Goal: Check status: Check status

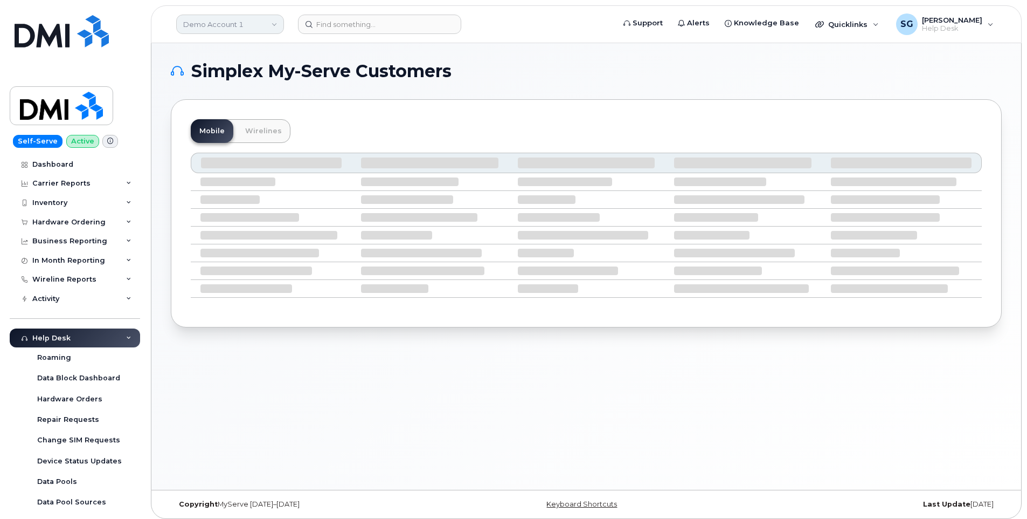
click at [240, 22] on link "Demo Account 1" at bounding box center [230, 24] width 108 height 19
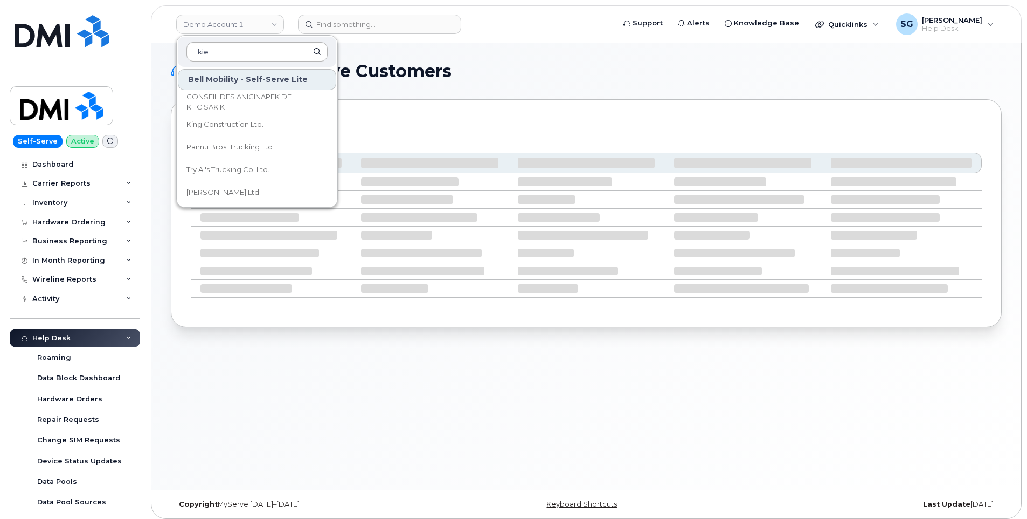
type input "kiew"
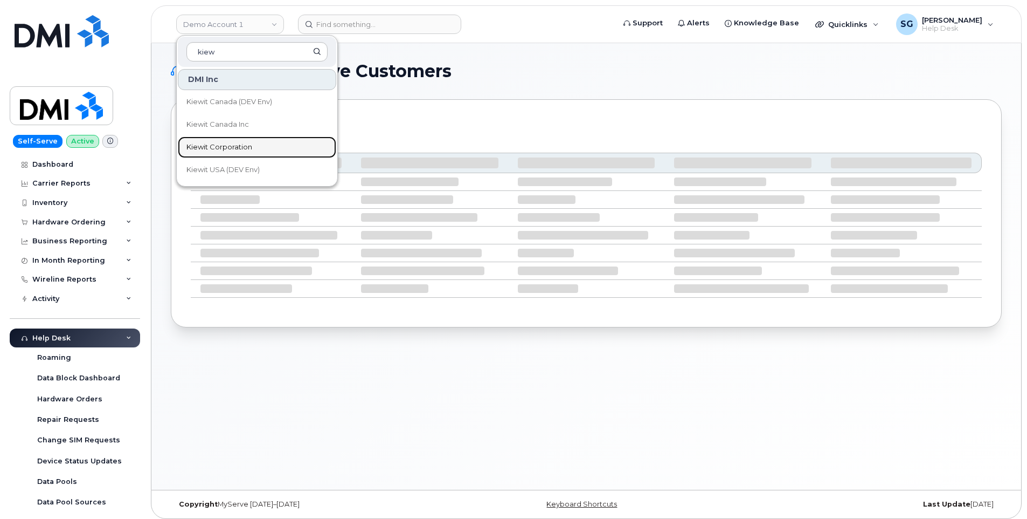
drag, startPoint x: 257, startPoint y: 151, endPoint x: 289, endPoint y: 137, distance: 35.0
click at [257, 151] on link "Kiewit Corporation" at bounding box center [257, 147] width 158 height 22
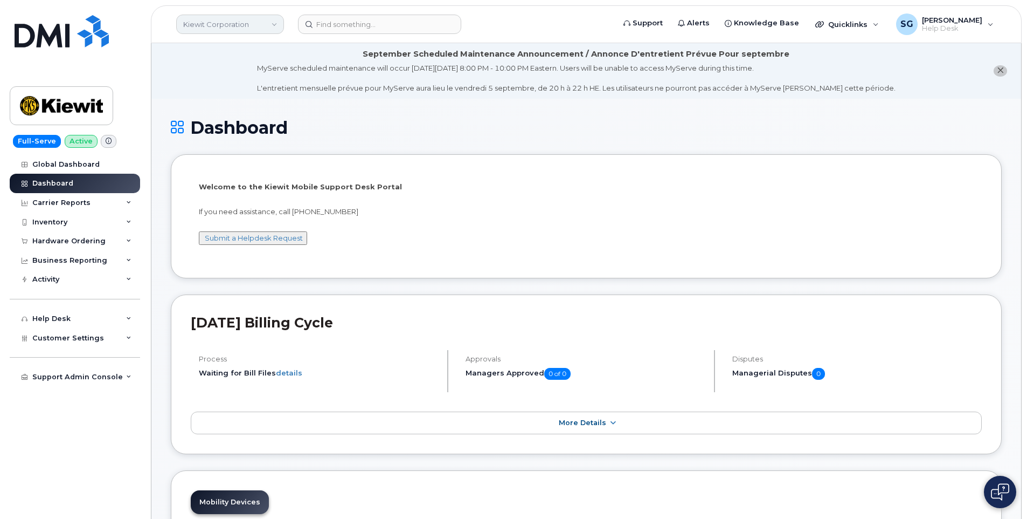
click at [227, 15] on link "Kiewit Corporation" at bounding box center [230, 24] width 108 height 19
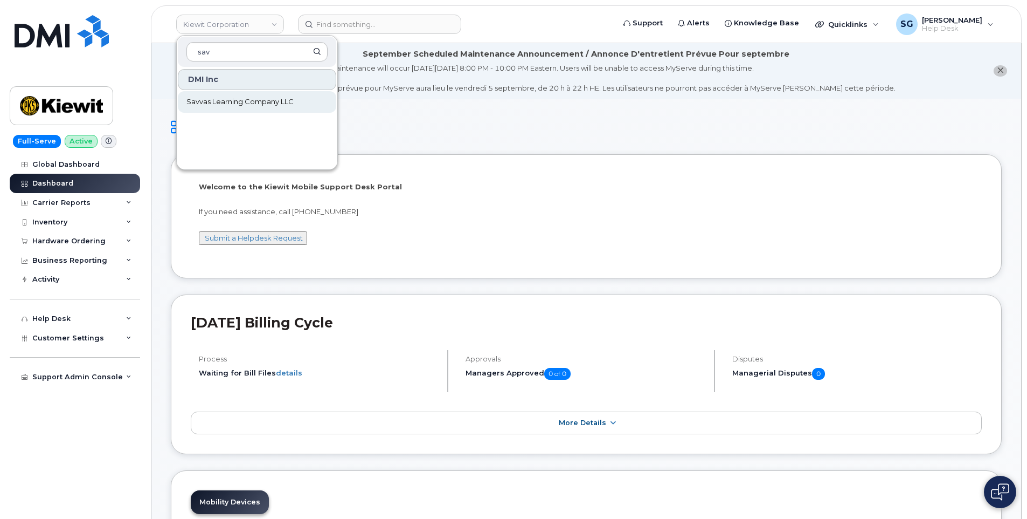
type input "sav"
click at [256, 110] on link "Savvas Learning Company LLC" at bounding box center [257, 102] width 158 height 22
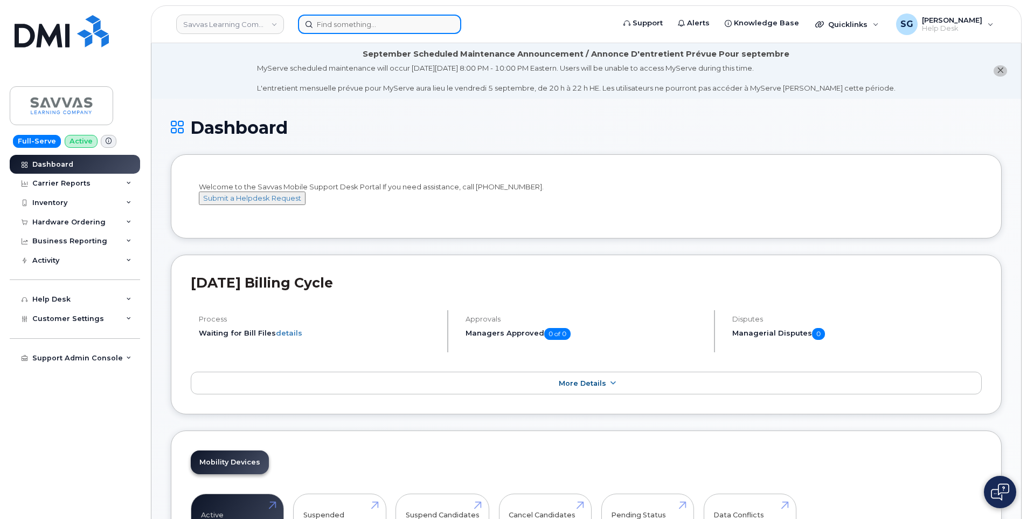
click at [419, 32] on input at bounding box center [379, 24] width 163 height 19
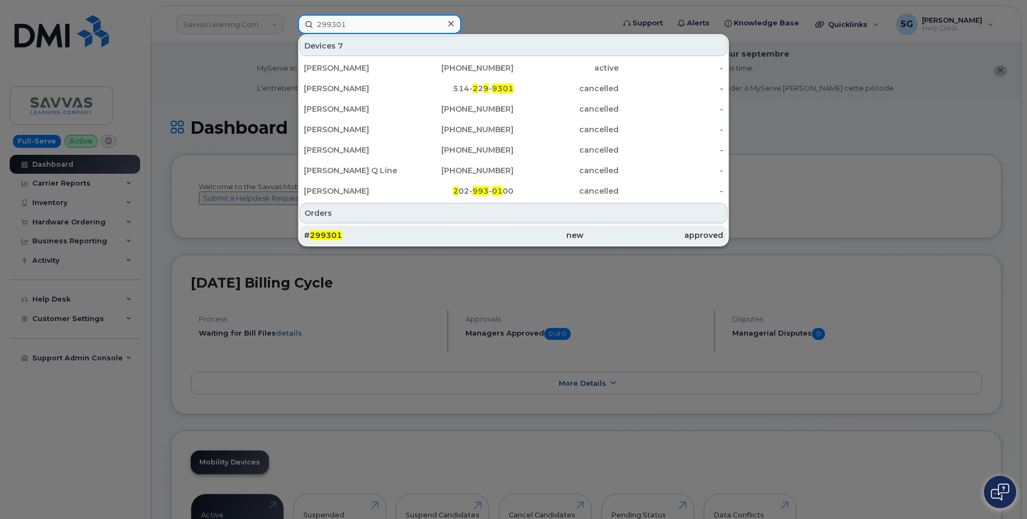
type input "299301"
click at [364, 231] on div "# 299301" at bounding box center [374, 235] width 140 height 11
click at [340, 240] on div "# 299301" at bounding box center [374, 235] width 140 height 11
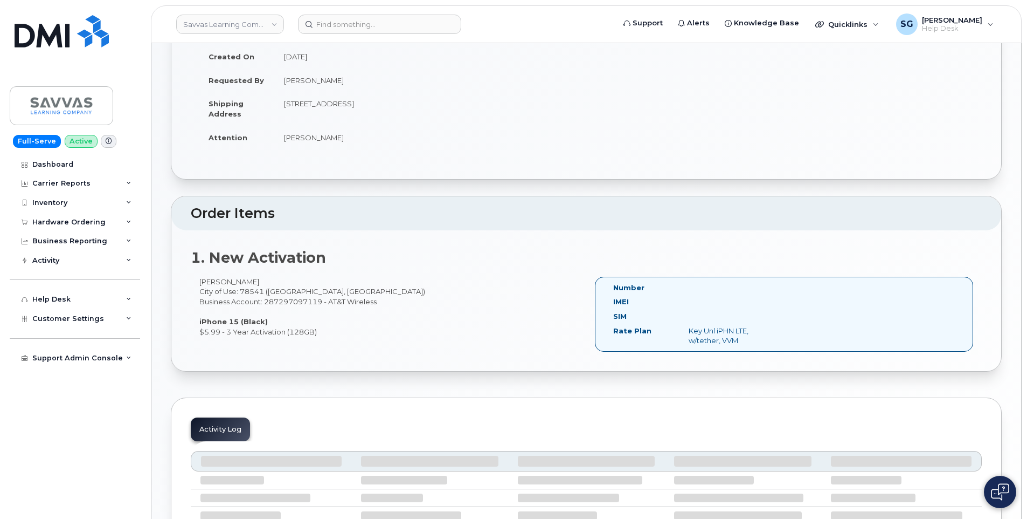
scroll to position [216, 0]
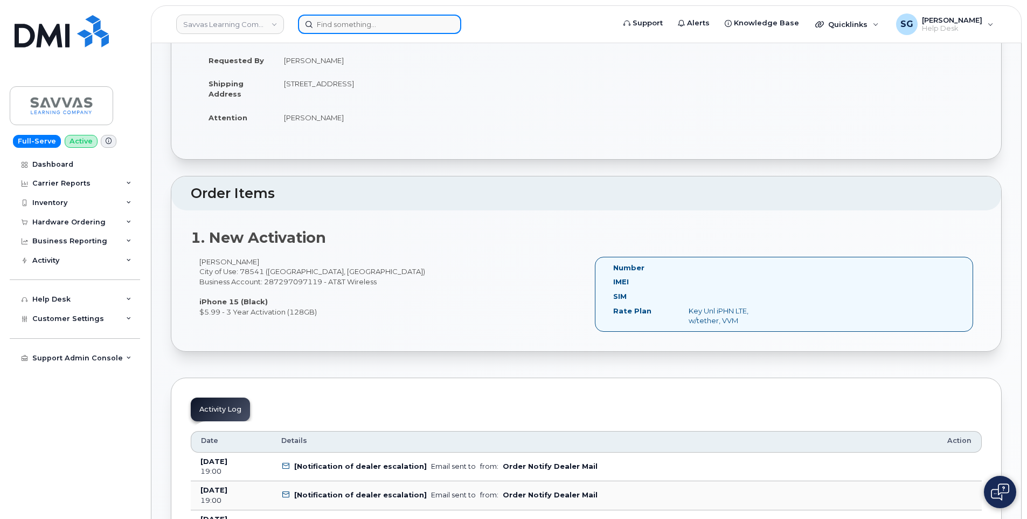
click at [357, 30] on input at bounding box center [379, 24] width 163 height 19
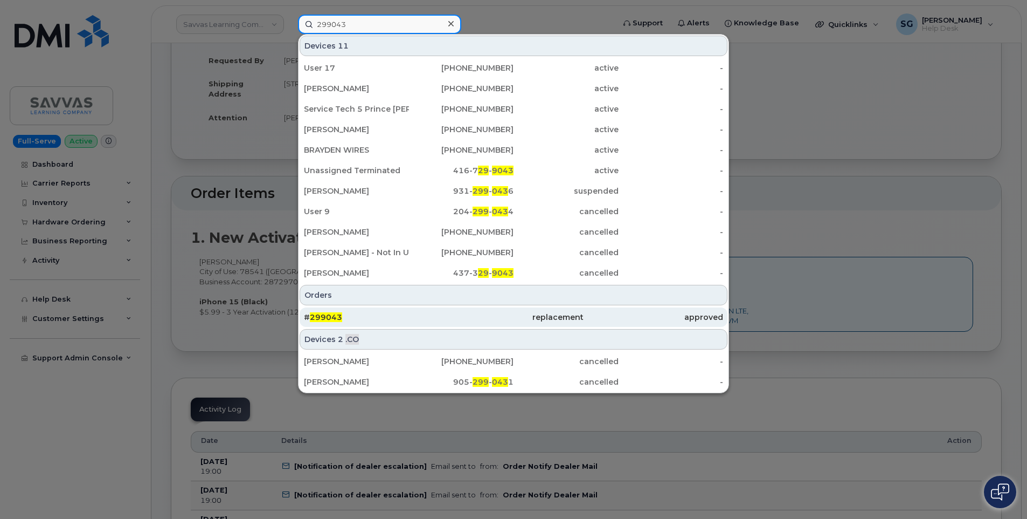
type input "299043"
drag, startPoint x: 350, startPoint y: 316, endPoint x: 349, endPoint y: 309, distance: 7.1
click at [350, 316] on div "# 299043" at bounding box center [374, 317] width 140 height 11
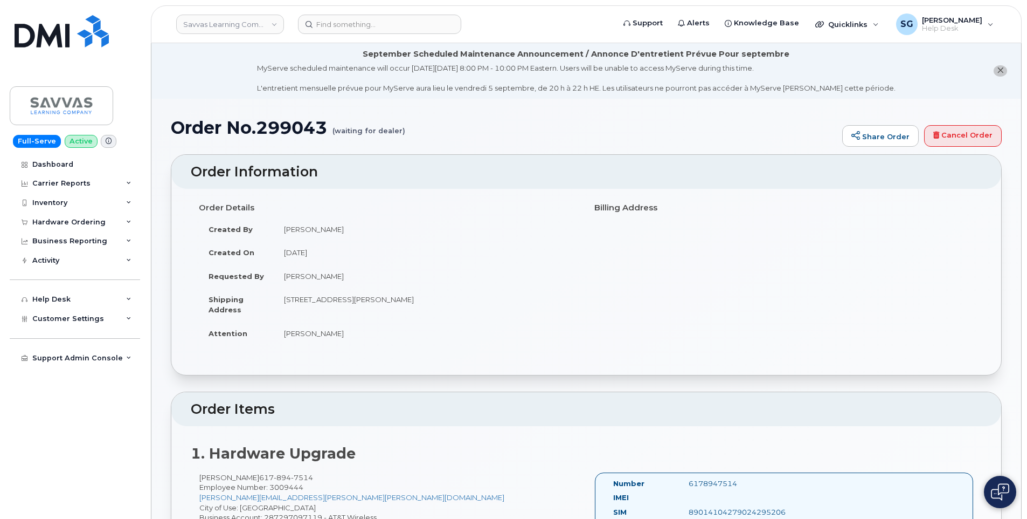
click at [479, 177] on h2 "Order Information" at bounding box center [586, 171] width 791 height 15
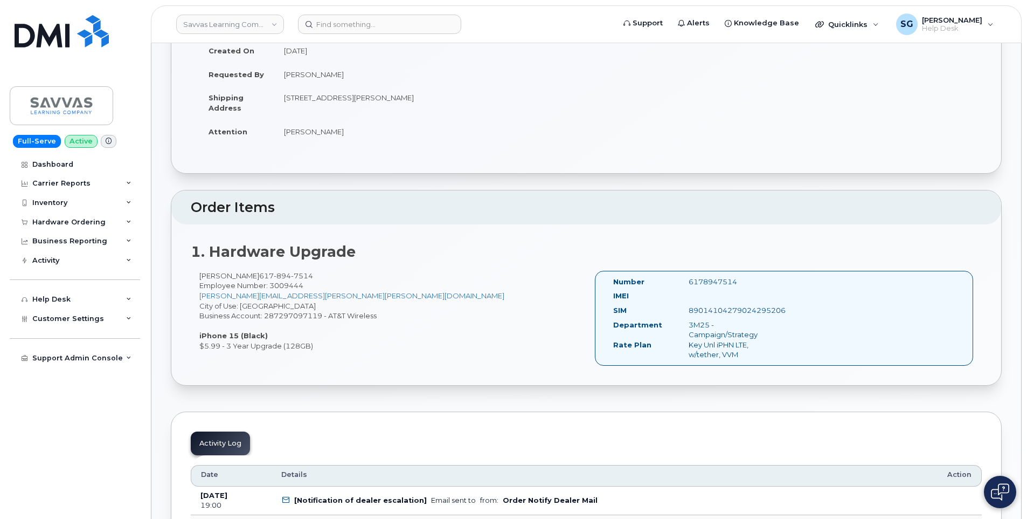
scroll to position [216, 0]
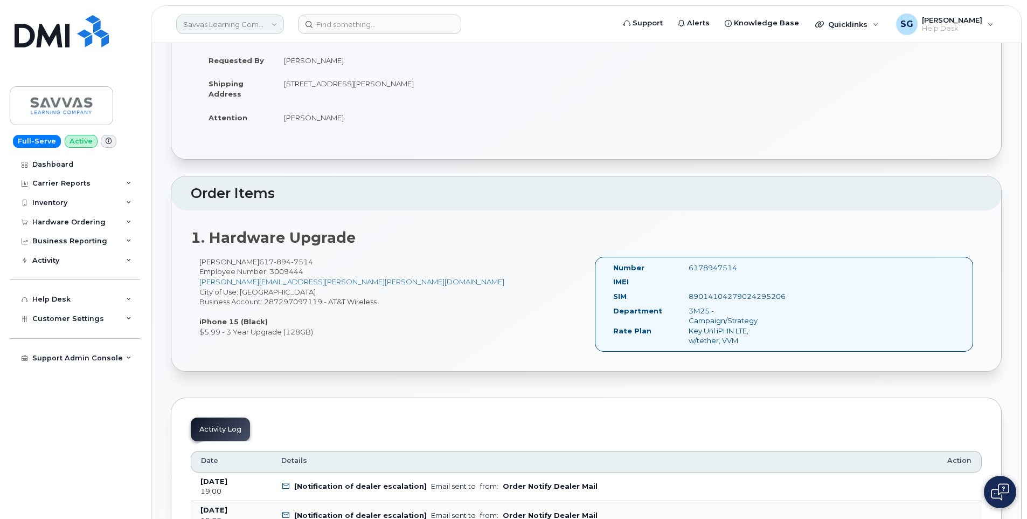
click at [238, 23] on link "Savvas Learning Company LLC" at bounding box center [230, 24] width 108 height 19
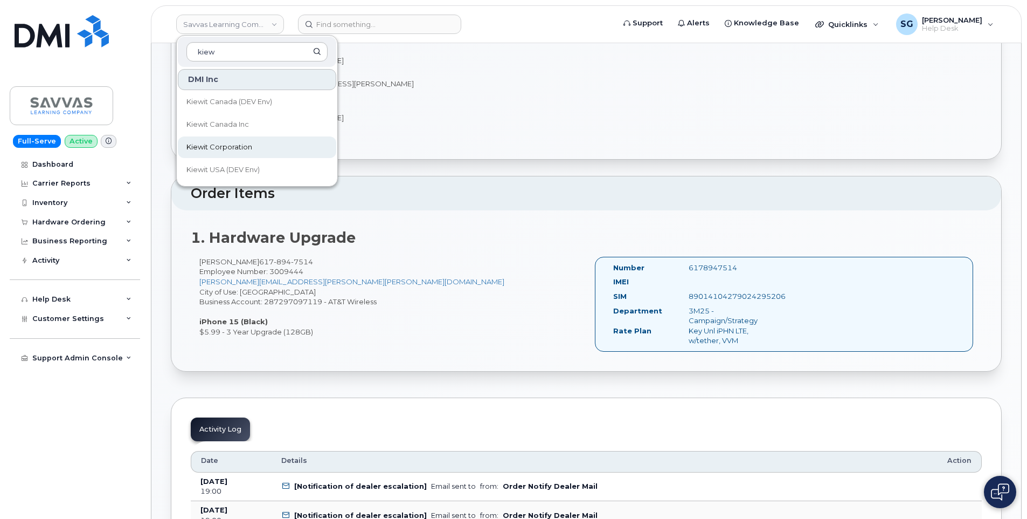
type input "kiew"
click at [236, 141] on link "Kiewit Corporation" at bounding box center [257, 147] width 158 height 22
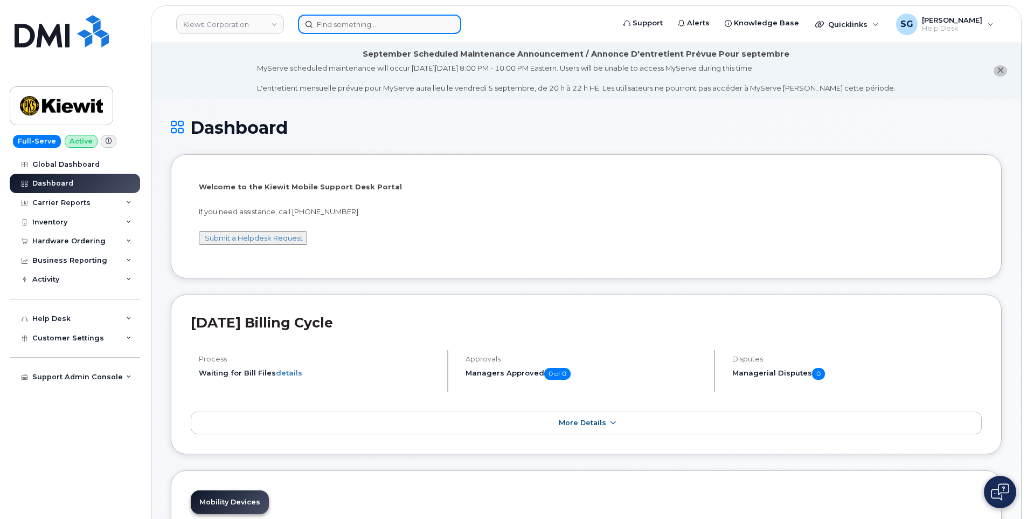
click at [409, 19] on input at bounding box center [379, 24] width 163 height 19
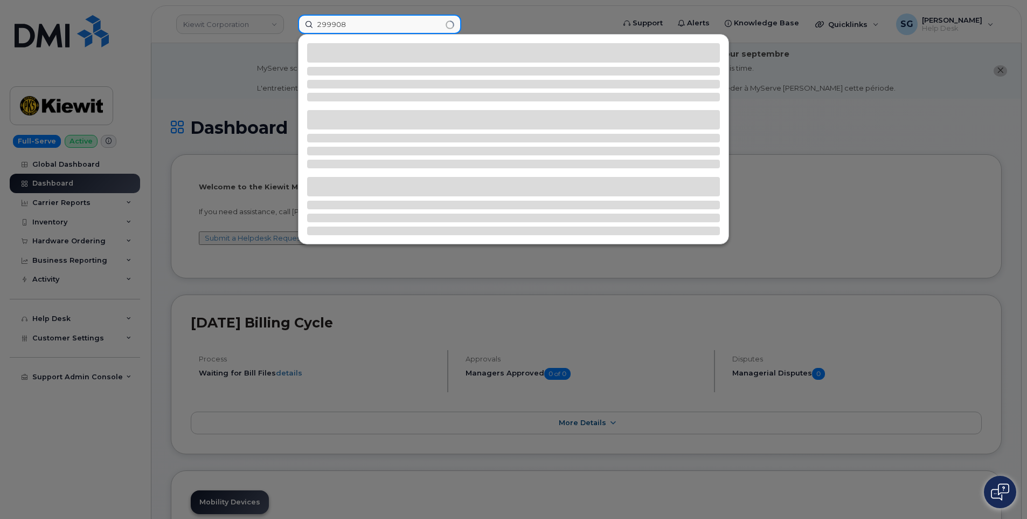
type input "299908"
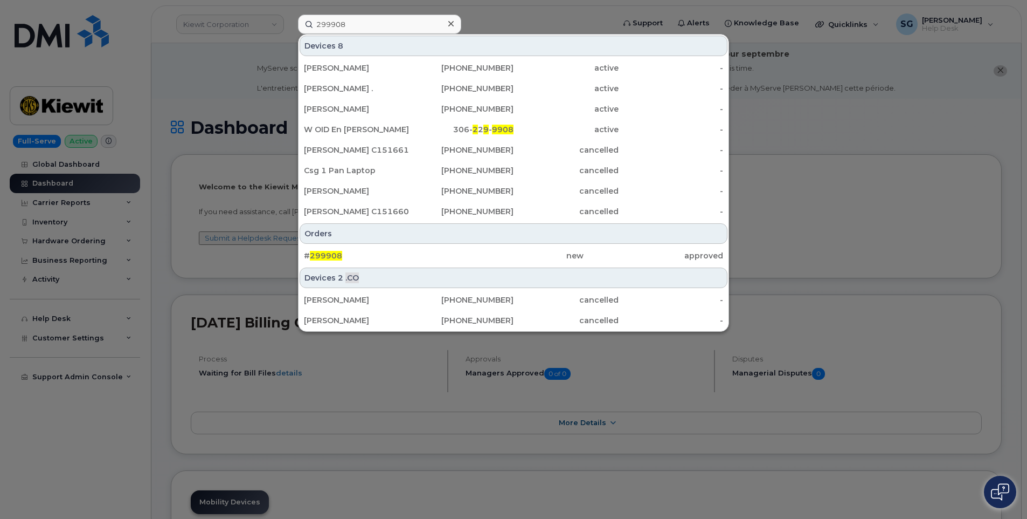
click at [425, 245] on div "# 299908 new approved" at bounding box center [514, 256] width 430 height 22
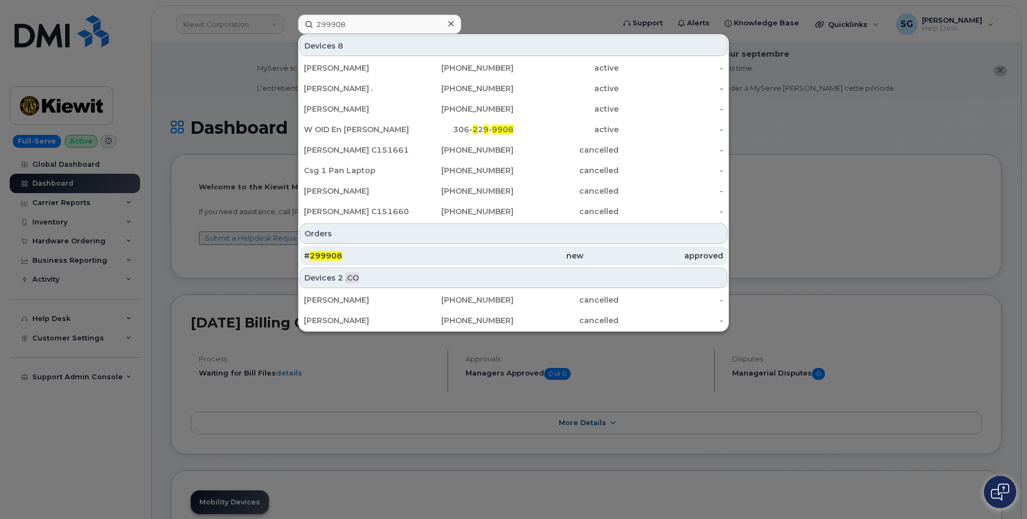
click at [424, 258] on div "# 299908" at bounding box center [374, 255] width 140 height 11
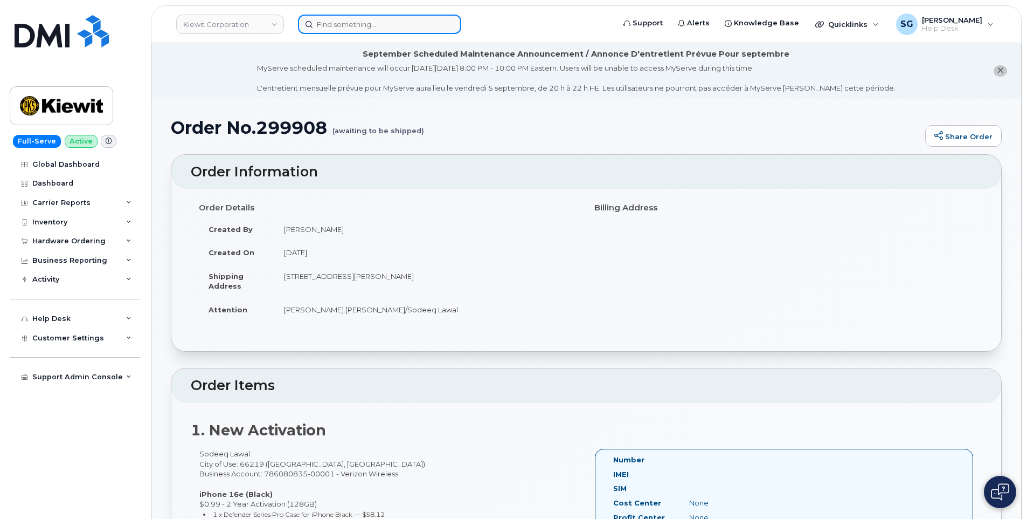
click at [342, 30] on input at bounding box center [379, 24] width 163 height 19
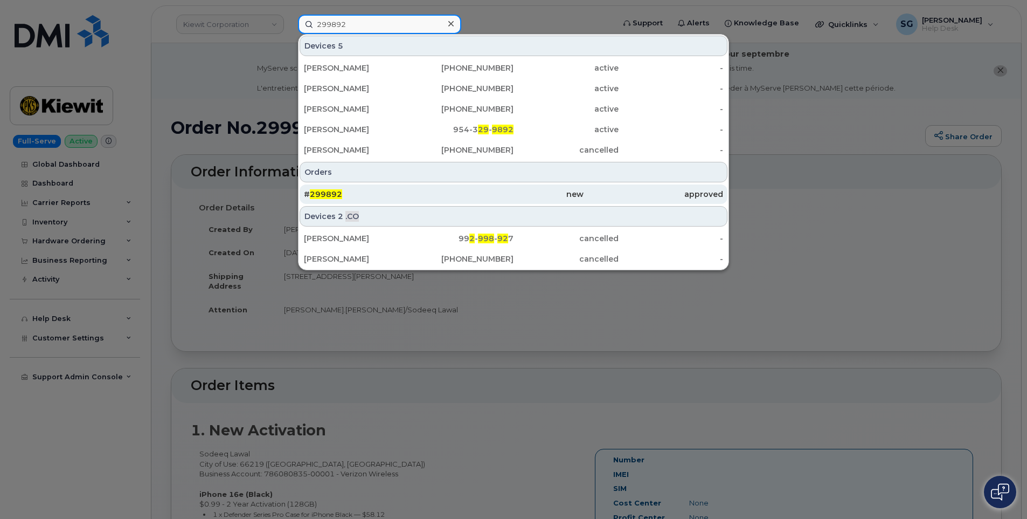
type input "299892"
click at [369, 189] on div "# 299892" at bounding box center [374, 194] width 140 height 11
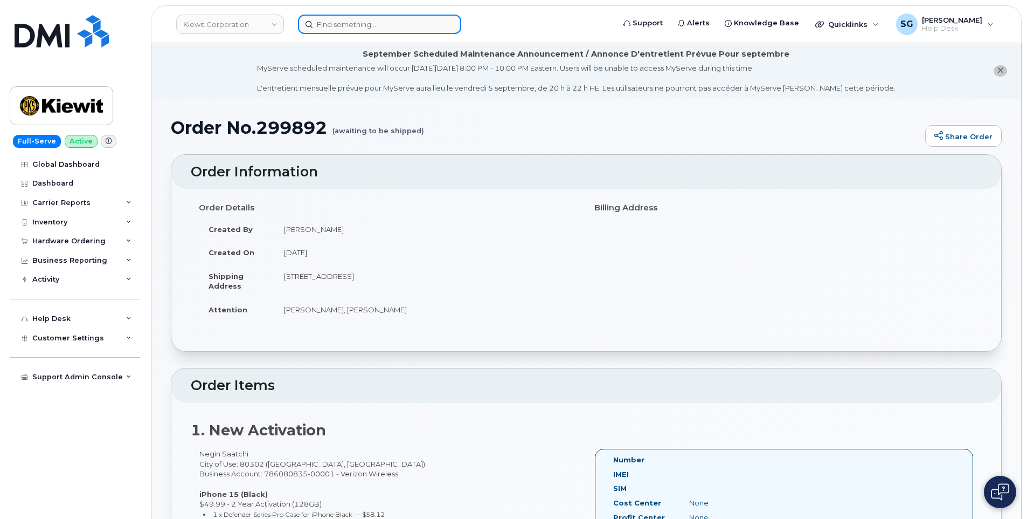
click at [344, 27] on input at bounding box center [379, 24] width 163 height 19
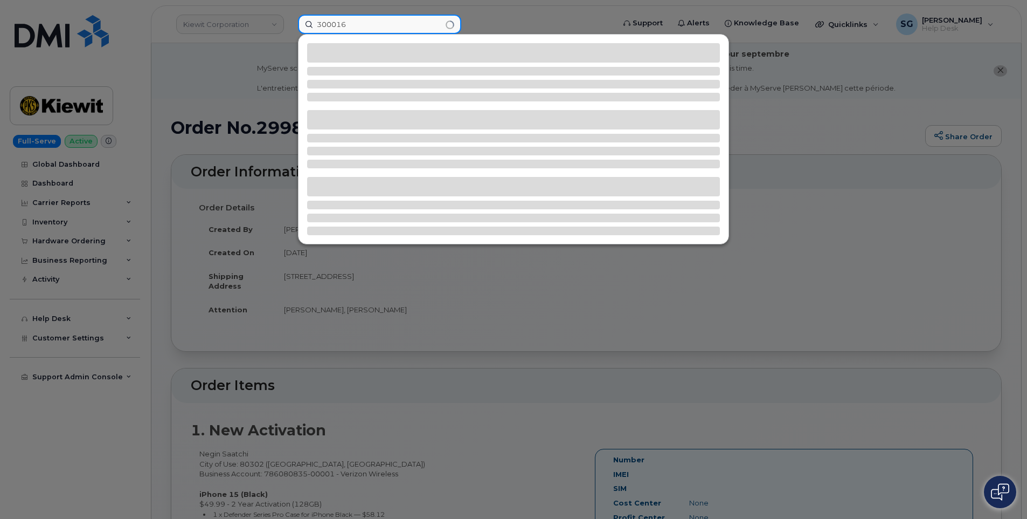
type input "300016"
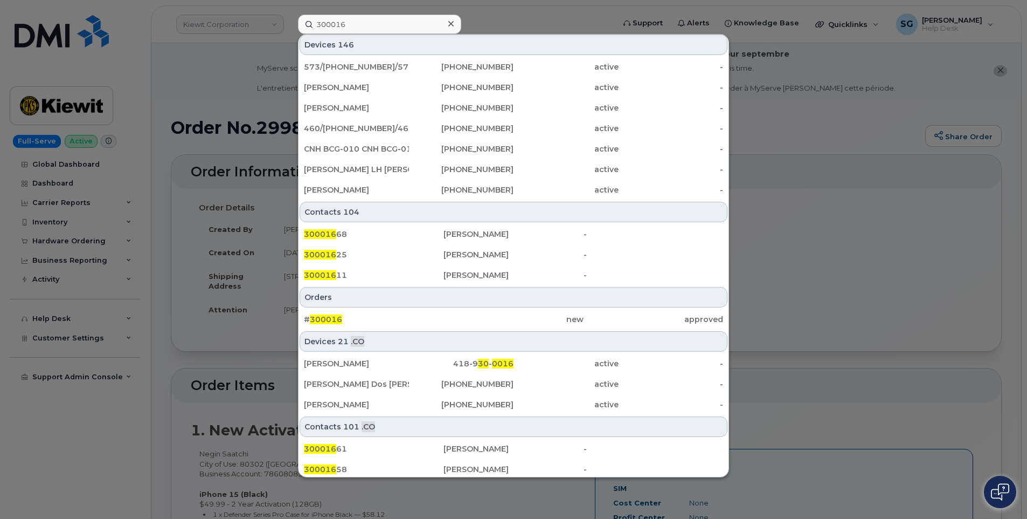
scroll to position [270, 0]
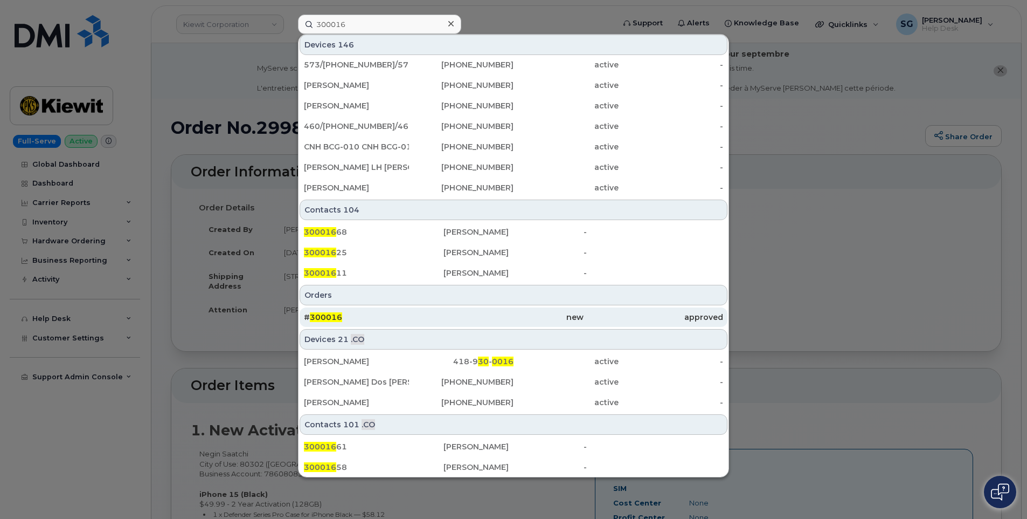
click at [389, 307] on div "# 300016" at bounding box center [374, 316] width 140 height 19
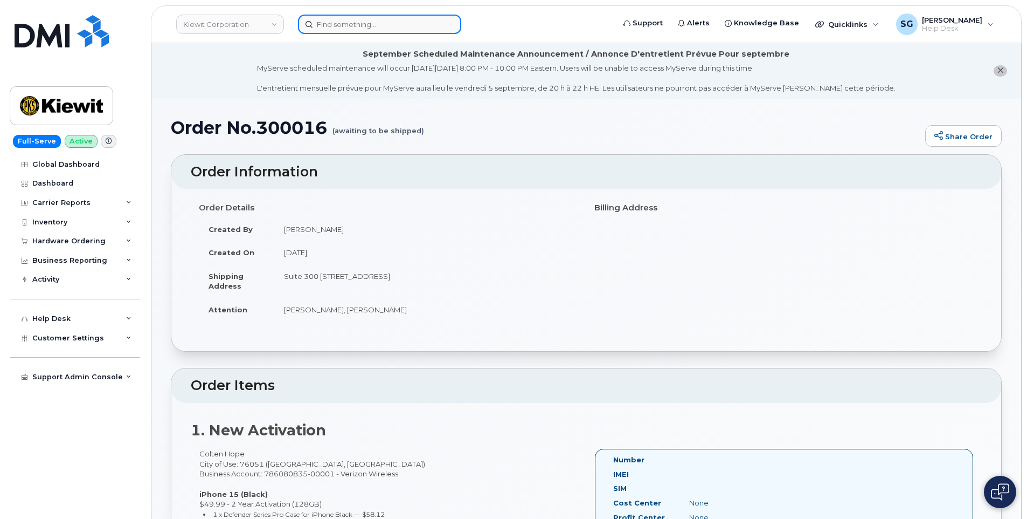
click at [346, 22] on input at bounding box center [379, 24] width 163 height 19
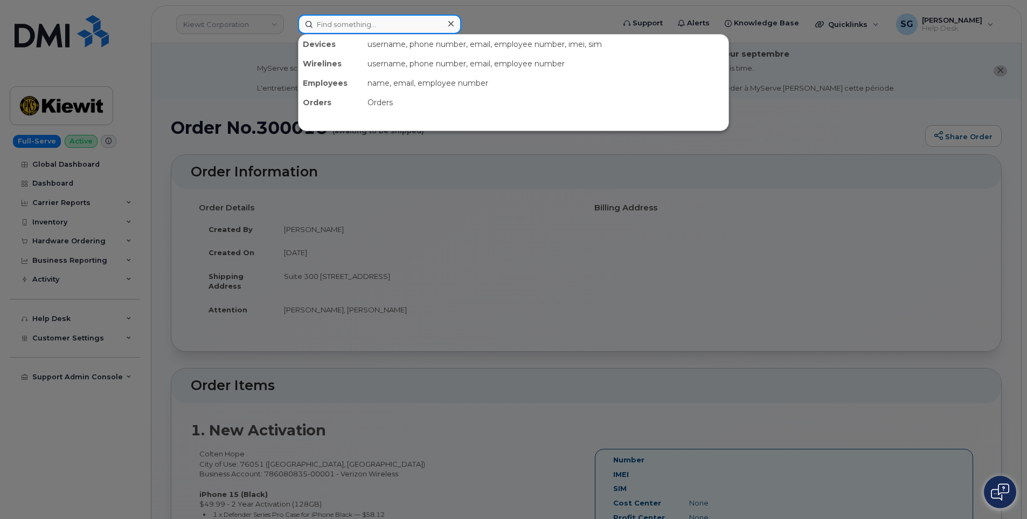
type input "2"
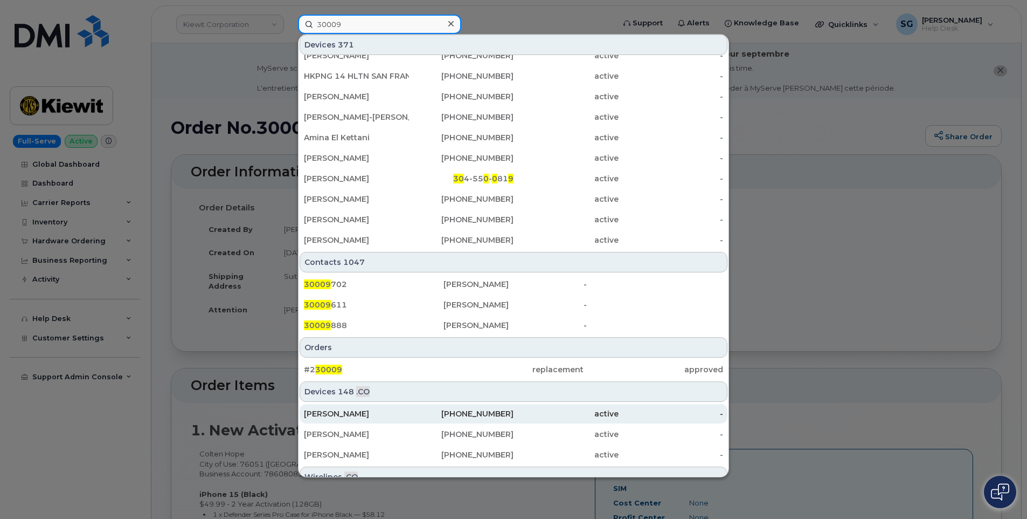
scroll to position [270, 0]
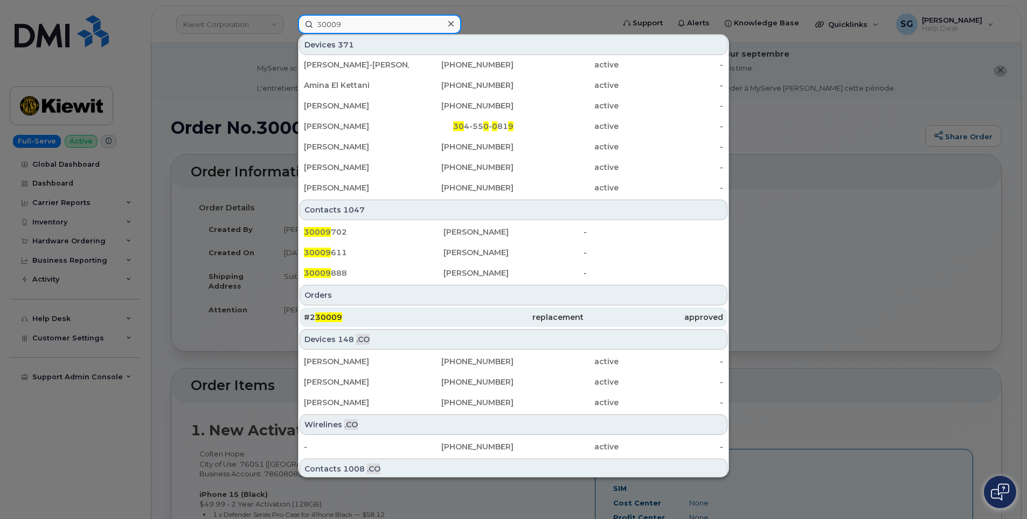
type input "30009"
click at [434, 320] on div "#2 30009" at bounding box center [374, 317] width 140 height 11
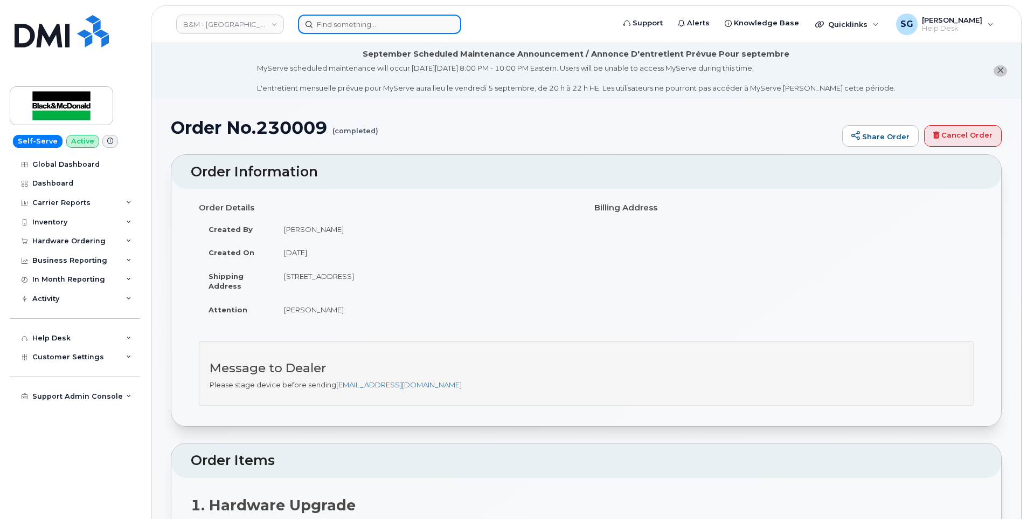
click at [365, 16] on input at bounding box center [379, 24] width 163 height 19
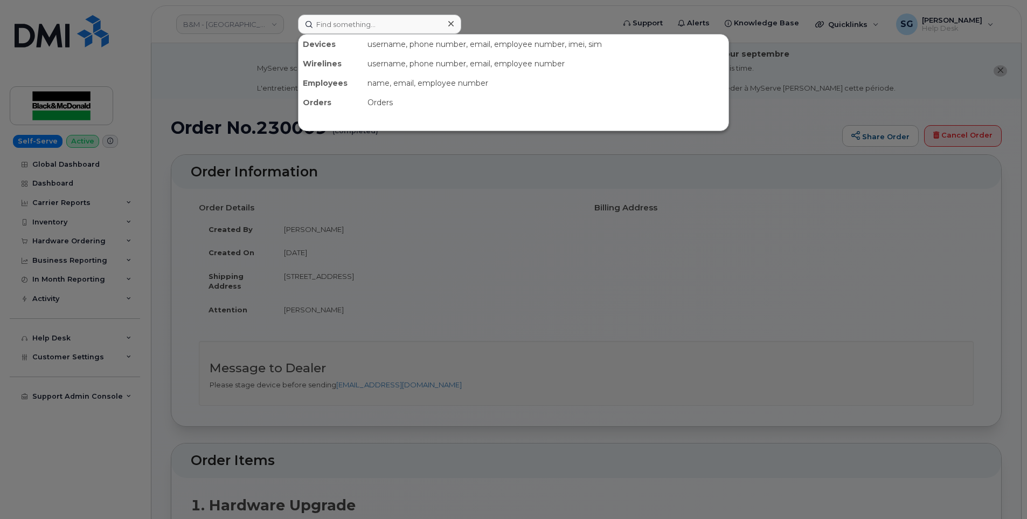
click at [254, 25] on div at bounding box center [513, 259] width 1027 height 519
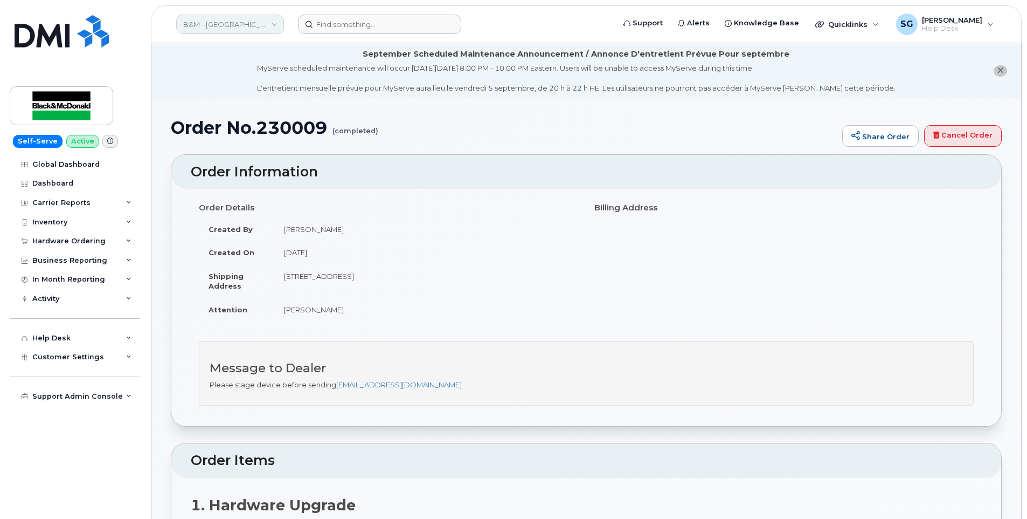
click at [252, 24] on link "B&M - Saskatchewan & Manitoba" at bounding box center [230, 24] width 108 height 19
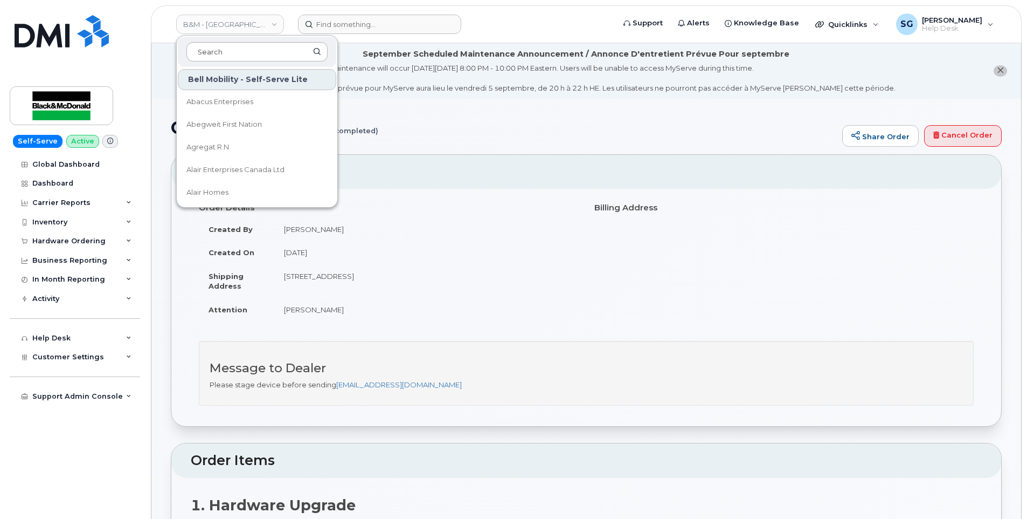
click at [250, 50] on input at bounding box center [257, 51] width 141 height 19
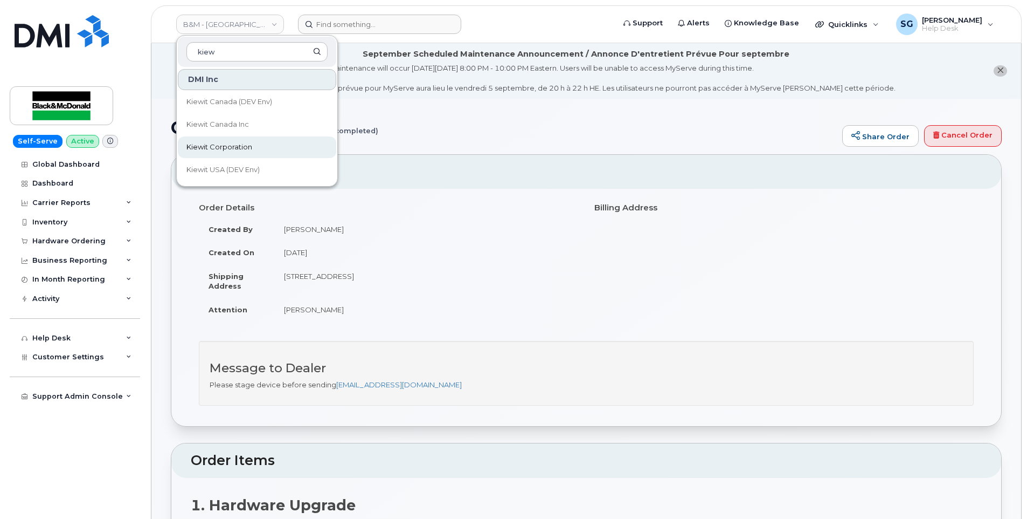
type input "kiew"
drag, startPoint x: 250, startPoint y: 143, endPoint x: 258, endPoint y: 123, distance: 21.5
click at [249, 143] on span "Kiewit Corporation" at bounding box center [220, 147] width 66 height 11
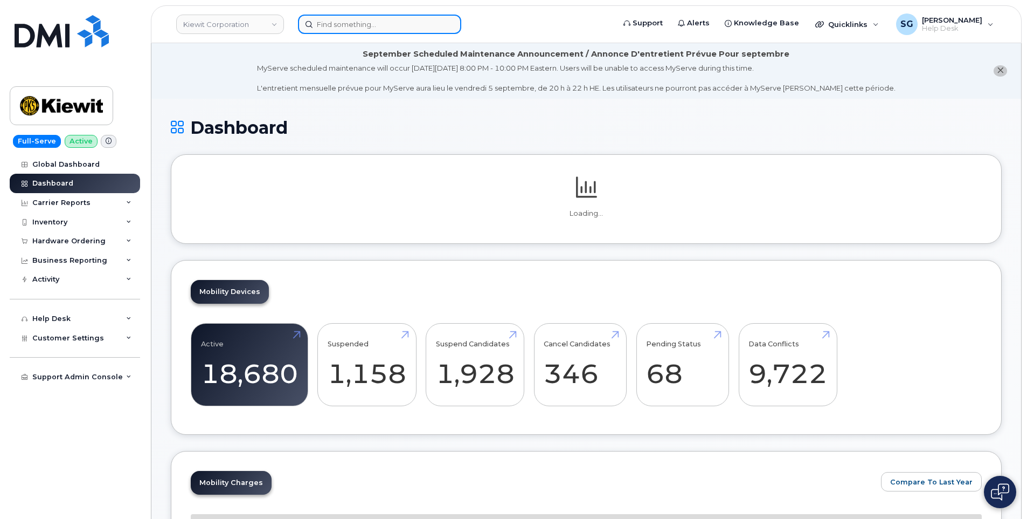
click at [376, 27] on input at bounding box center [379, 24] width 163 height 19
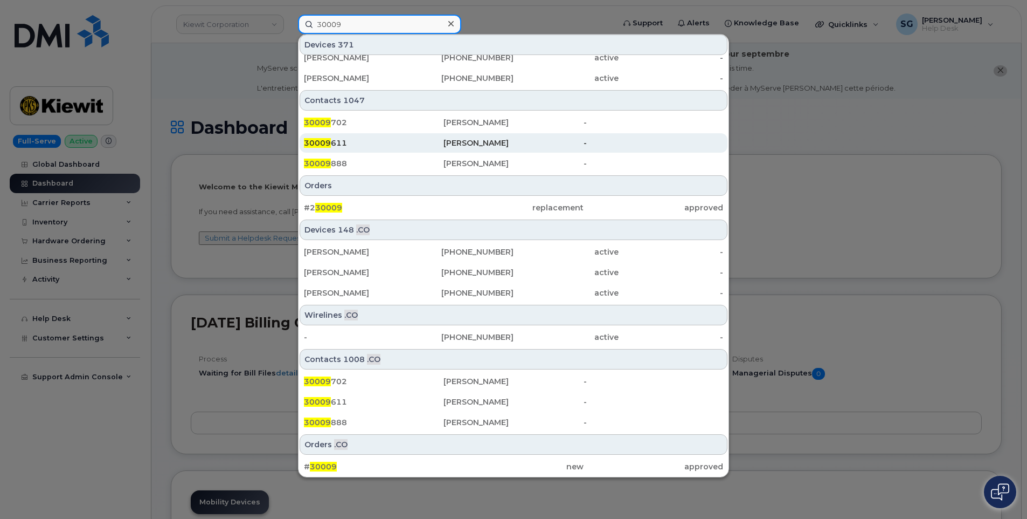
scroll to position [379, 0]
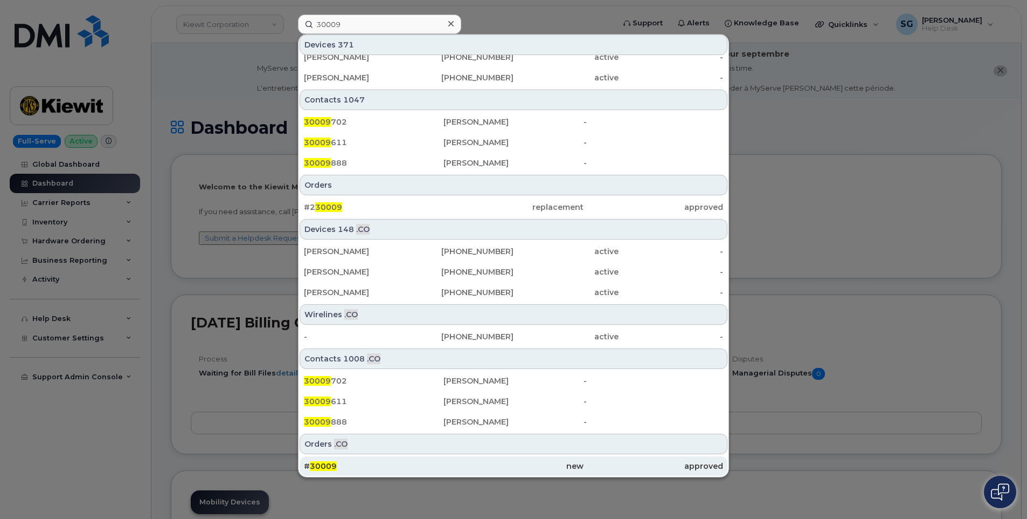
click at [484, 463] on div "new" at bounding box center [514, 465] width 140 height 11
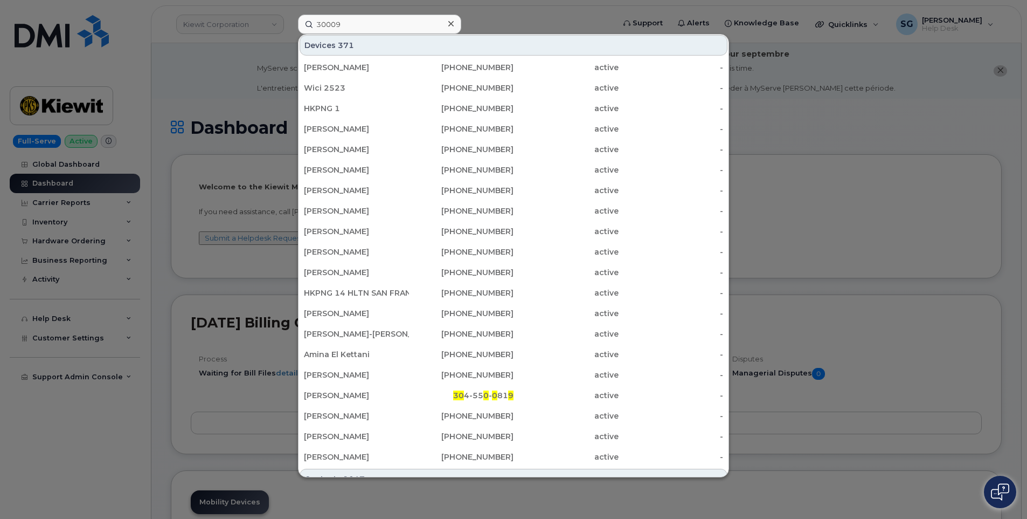
scroll to position [0, 0]
click at [334, 24] on input "30009" at bounding box center [379, 24] width 163 height 19
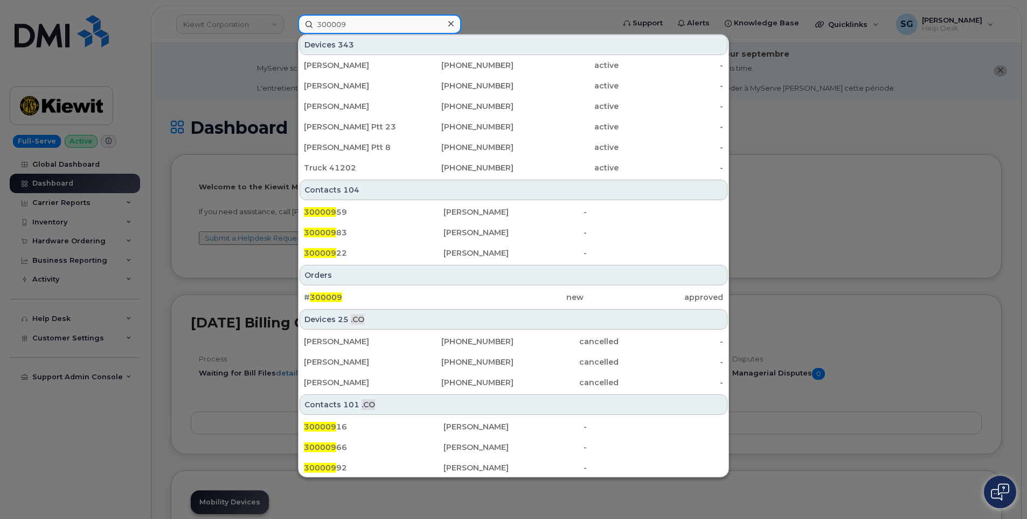
scroll to position [291, 0]
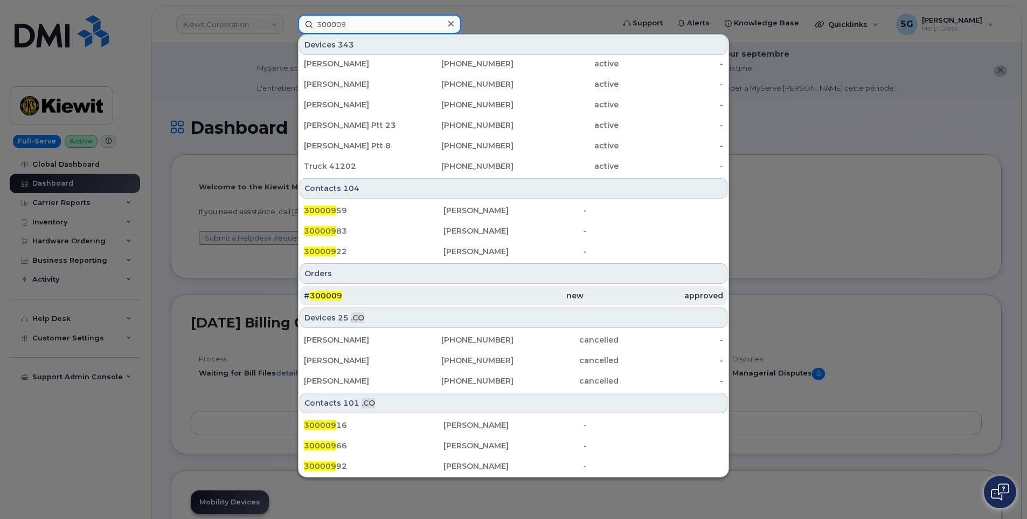
type input "300009"
click at [388, 287] on div "# 300009" at bounding box center [374, 295] width 140 height 19
click at [499, 289] on div "new" at bounding box center [514, 295] width 140 height 19
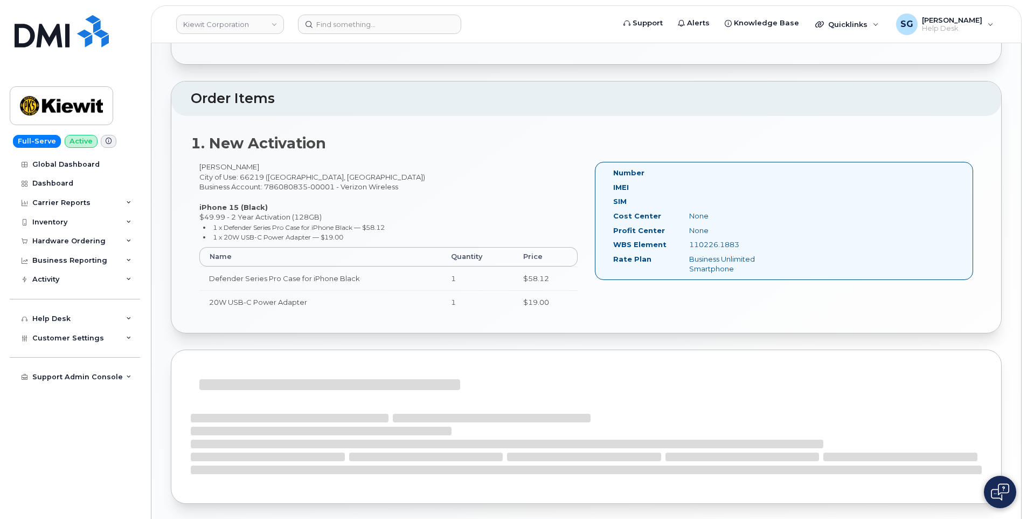
scroll to position [342, 0]
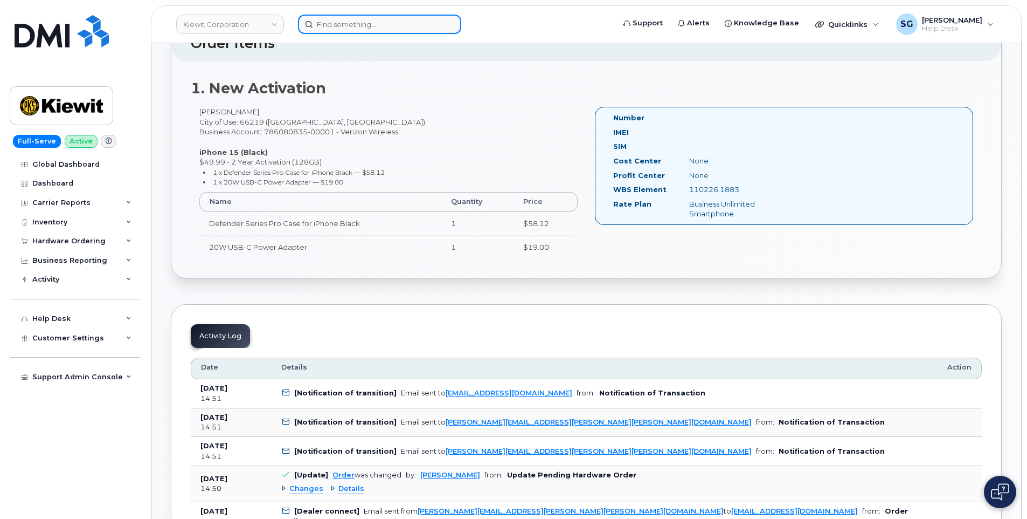
click at [312, 19] on input at bounding box center [379, 24] width 163 height 19
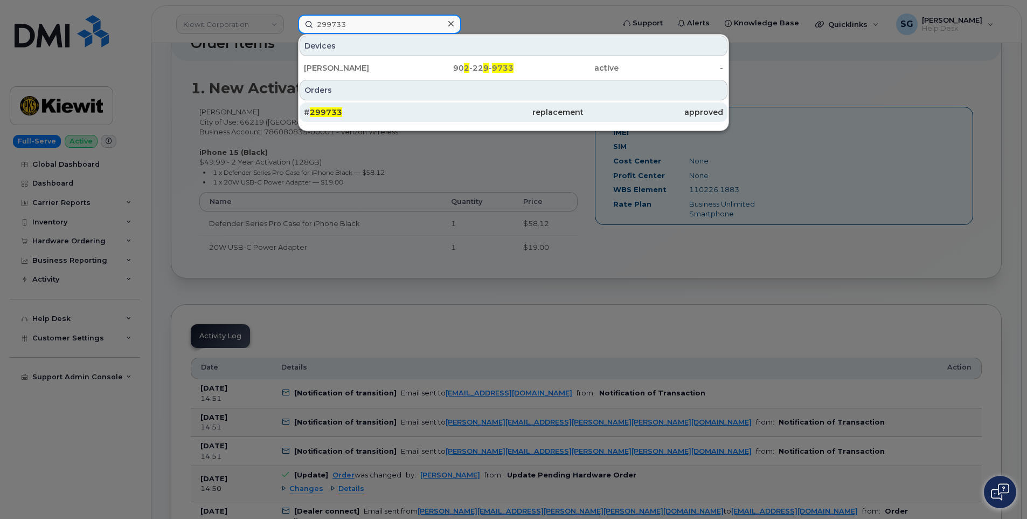
type input "299733"
click at [361, 116] on div "# 299733" at bounding box center [374, 112] width 140 height 11
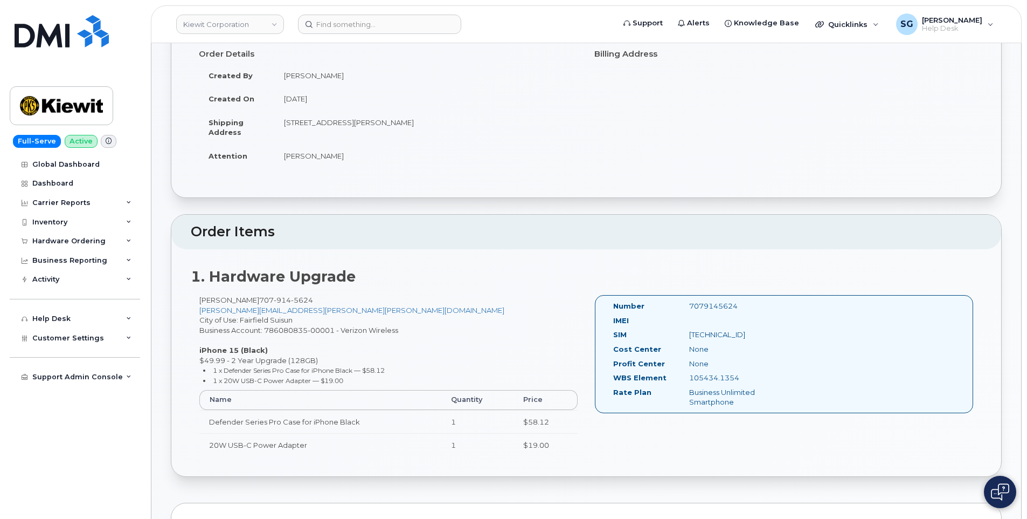
scroll to position [162, 0]
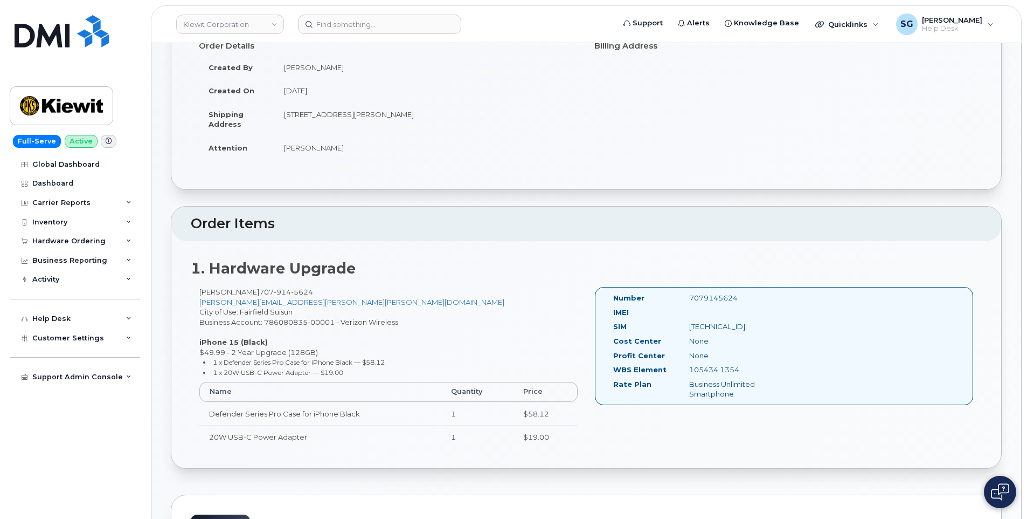
drag, startPoint x: 741, startPoint y: 370, endPoint x: 691, endPoint y: 372, distance: 50.2
click at [691, 372] on div "105434.1354" at bounding box center [734, 369] width 107 height 10
copy div "105434.1354"
click at [365, 18] on input at bounding box center [379, 24] width 163 height 19
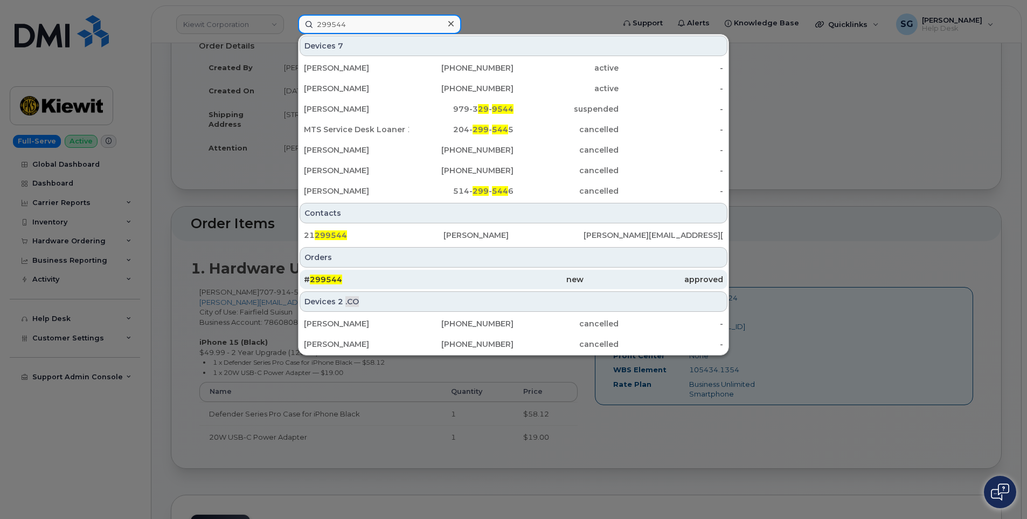
type input "299544"
click at [398, 279] on div "# 299544" at bounding box center [374, 279] width 140 height 11
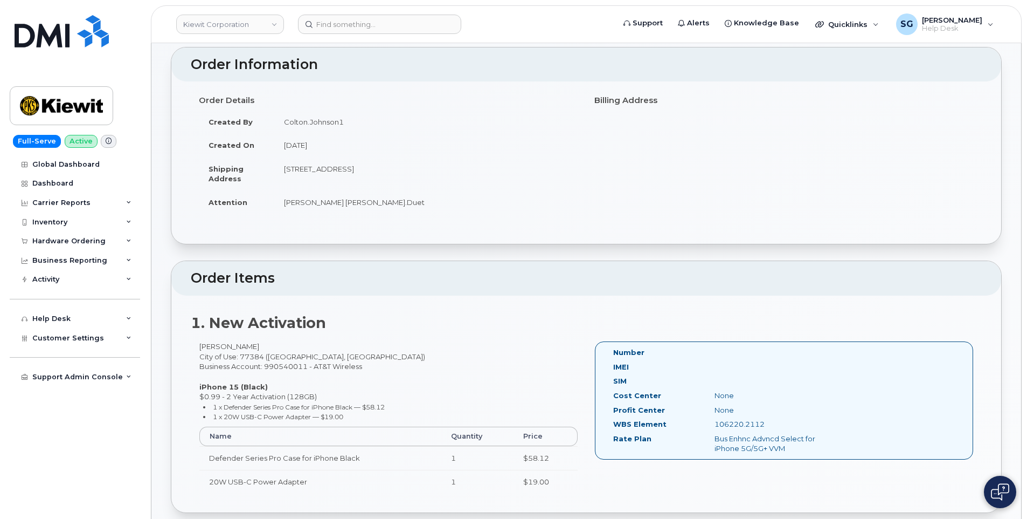
scroll to position [216, 0]
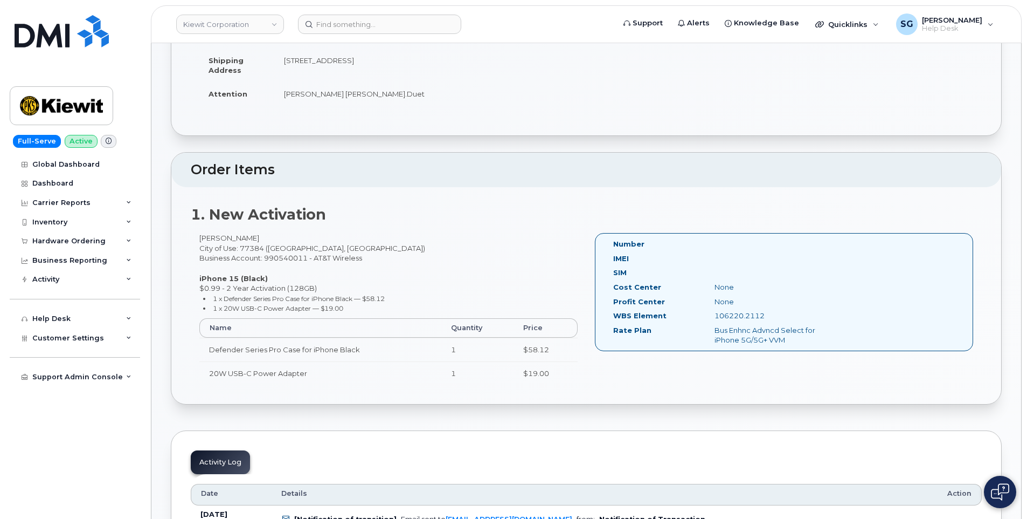
drag, startPoint x: 756, startPoint y: 316, endPoint x: 717, endPoint y: 318, distance: 39.4
click at [716, 318] on div "106220.2112" at bounding box center [778, 315] width 142 height 10
drag, startPoint x: 717, startPoint y: 318, endPoint x: 722, endPoint y: 316, distance: 5.8
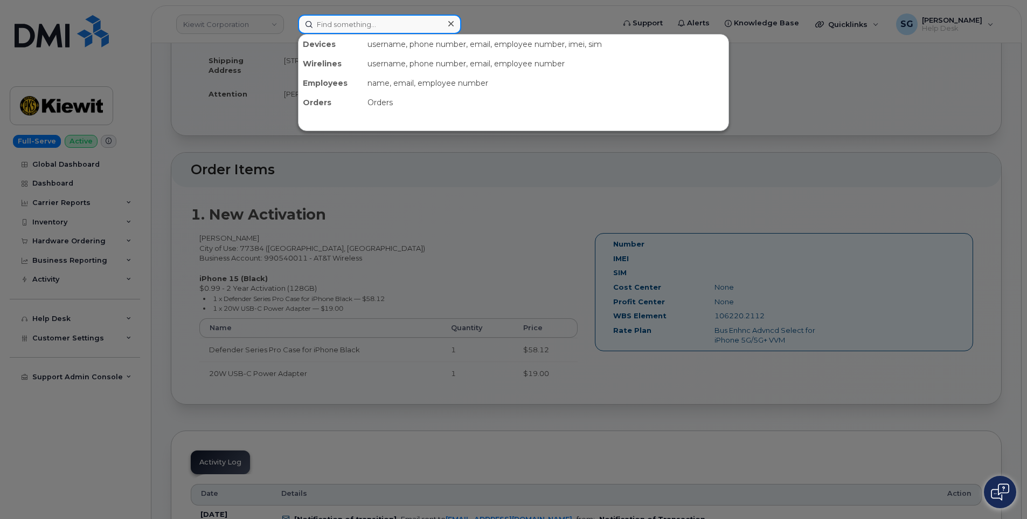
click at [342, 29] on input at bounding box center [379, 24] width 163 height 19
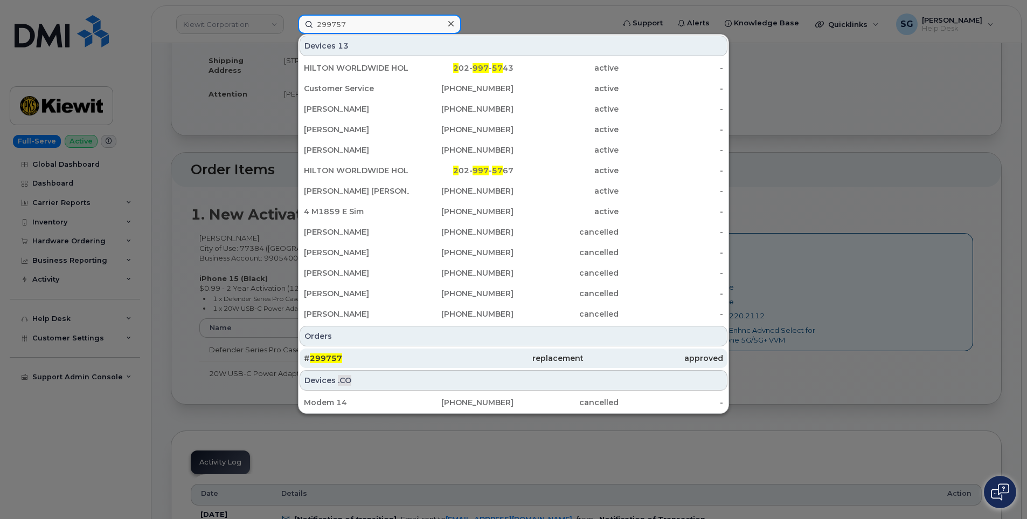
type input "299757"
click at [392, 354] on div "# 299757" at bounding box center [374, 358] width 140 height 11
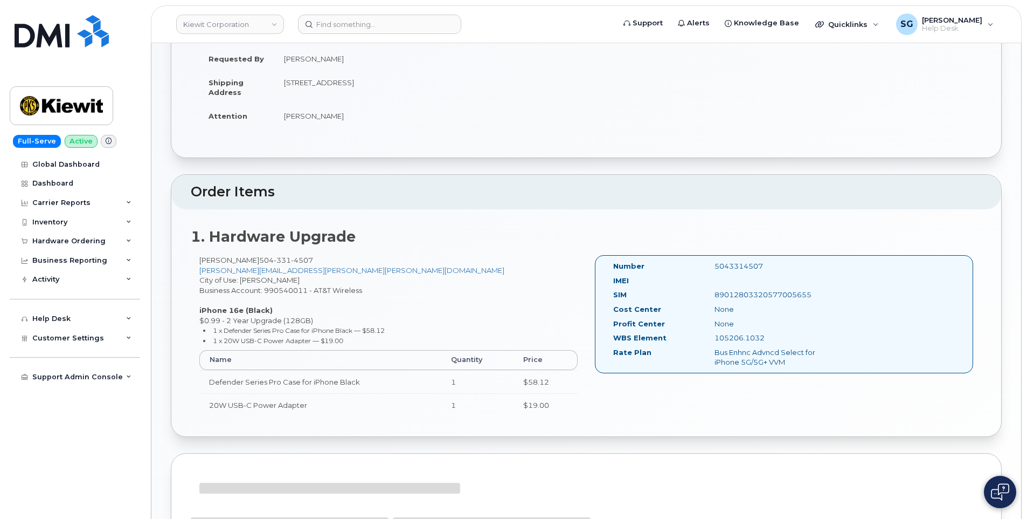
scroll to position [217, 0]
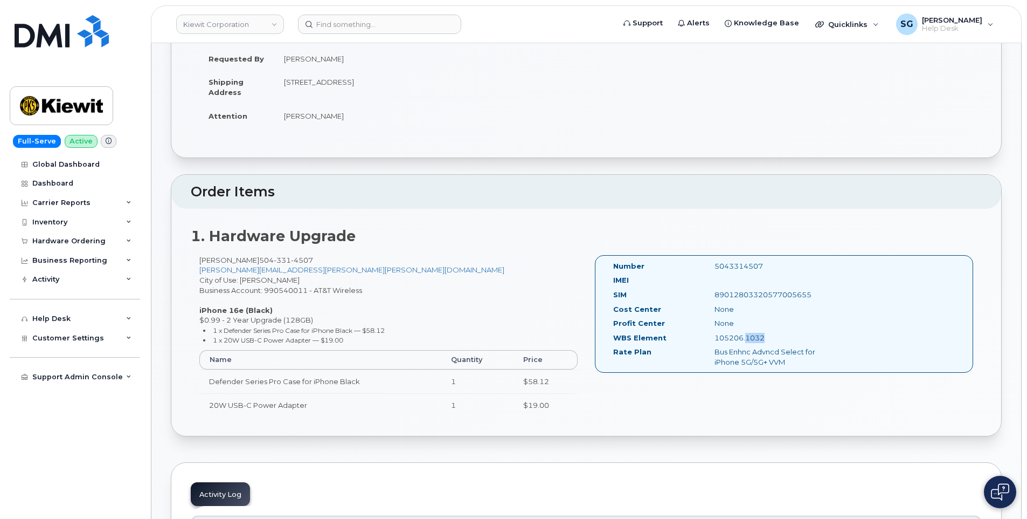
drag, startPoint x: 763, startPoint y: 338, endPoint x: 744, endPoint y: 340, distance: 19.0
click at [744, 340] on div "105206.1032" at bounding box center [778, 338] width 142 height 10
drag, startPoint x: 745, startPoint y: 340, endPoint x: 716, endPoint y: 341, distance: 29.1
click at [716, 341] on div "105206.1032" at bounding box center [778, 338] width 142 height 10
drag, startPoint x: 716, startPoint y: 341, endPoint x: 722, endPoint y: 339, distance: 6.3
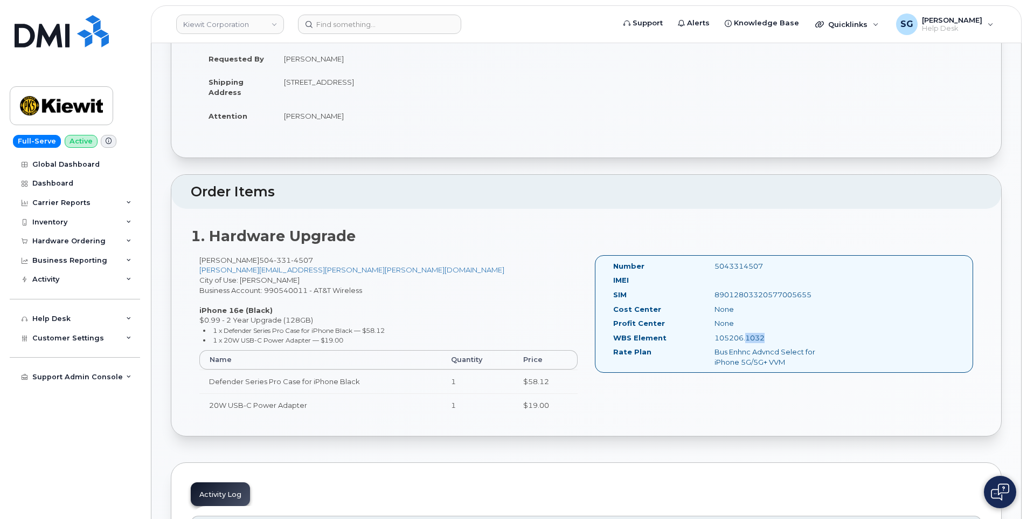
copy div "105206.1032"
click at [320, 24] on input at bounding box center [379, 24] width 163 height 19
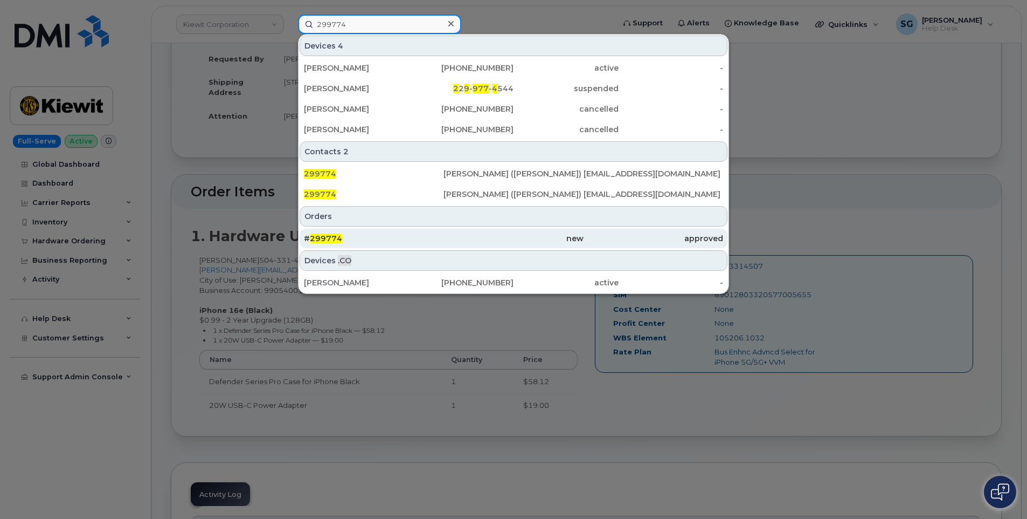
type input "299774"
click at [340, 243] on div "# 299774" at bounding box center [374, 238] width 140 height 11
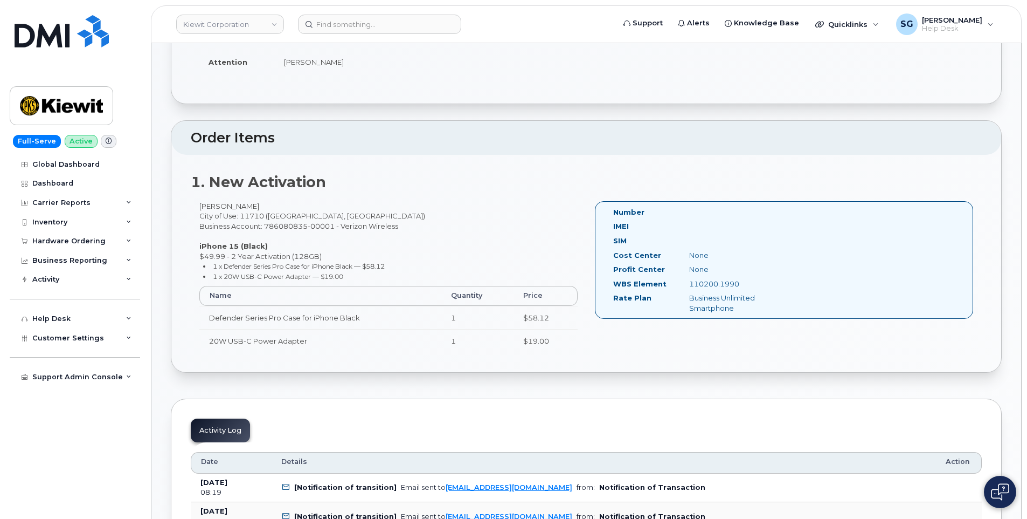
scroll to position [270, 0]
click at [332, 12] on header "[PERSON_NAME] Corporation Support Alerts Knowledge Base Quicklinks Suspend / Ca…" at bounding box center [586, 24] width 871 height 38
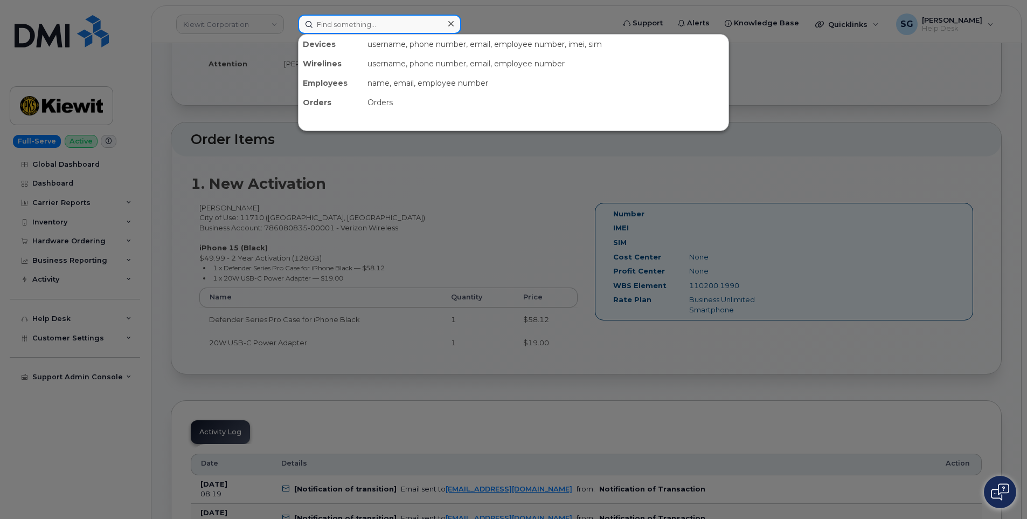
click at [334, 27] on input at bounding box center [379, 24] width 163 height 19
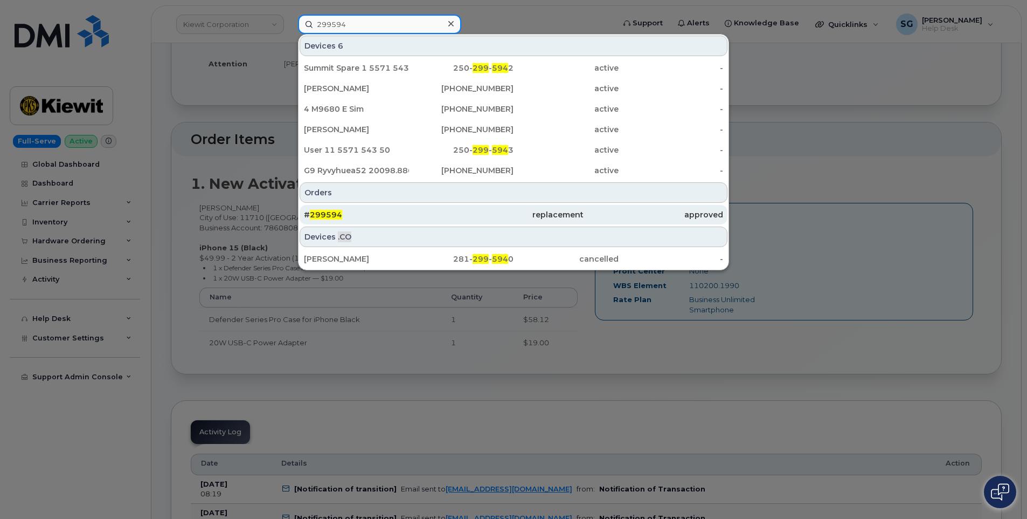
type input "299594"
click at [429, 223] on div "# 299594" at bounding box center [374, 214] width 140 height 19
click at [364, 210] on div "# 299594" at bounding box center [374, 214] width 140 height 11
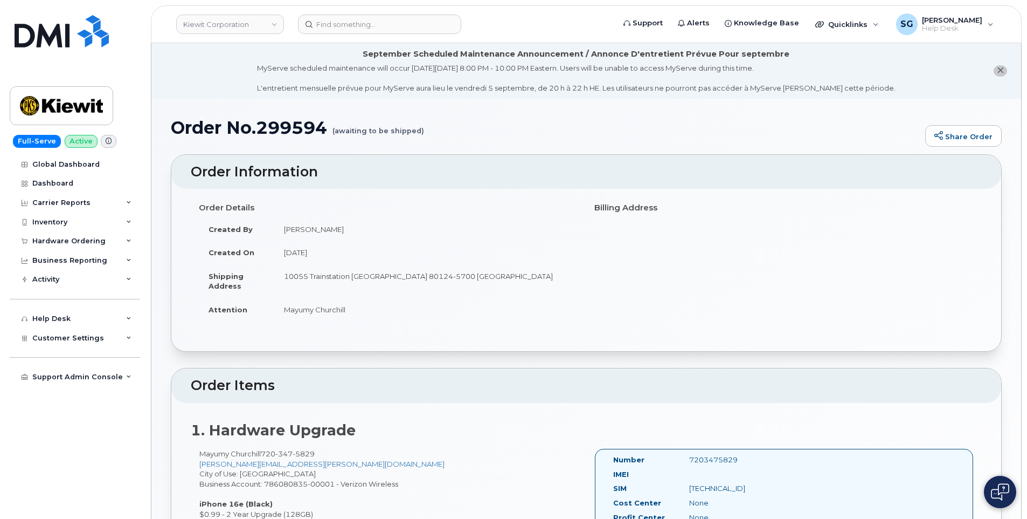
scroll to position [216, 0]
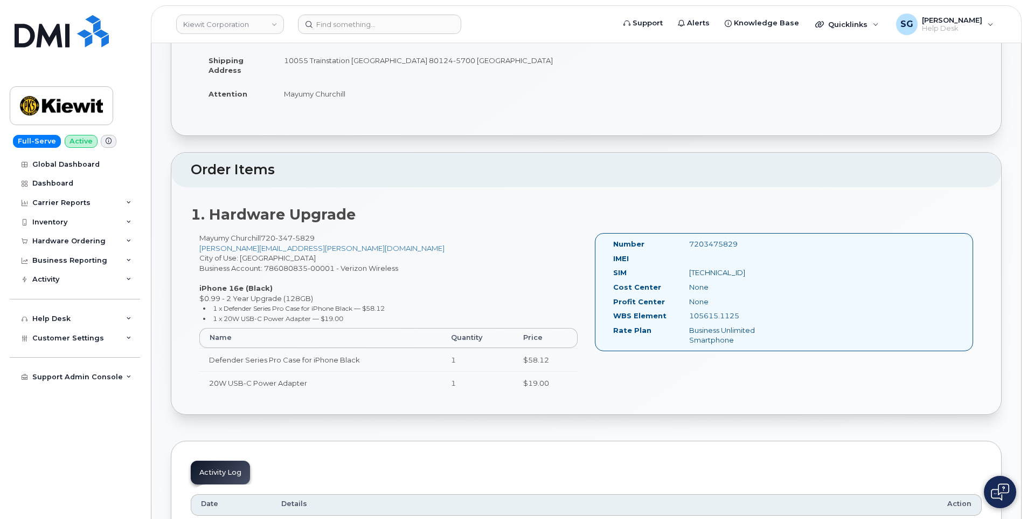
drag, startPoint x: 751, startPoint y: 318, endPoint x: 693, endPoint y: 316, distance: 57.7
click at [689, 316] on div "105615.1125" at bounding box center [734, 315] width 107 height 10
drag, startPoint x: 693, startPoint y: 316, endPoint x: 702, endPoint y: 314, distance: 8.8
copy div "105615.1125"
click at [335, 26] on input at bounding box center [379, 24] width 163 height 19
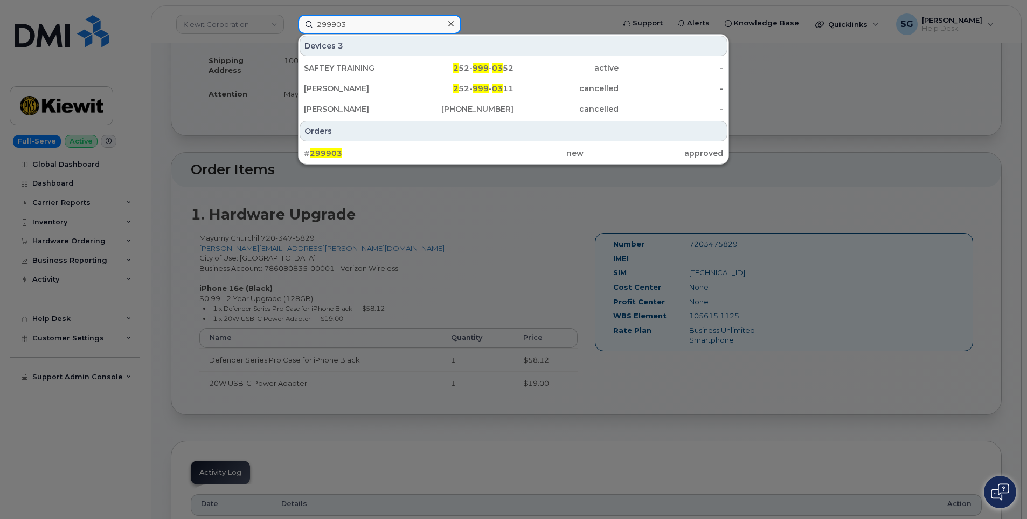
type input "299903"
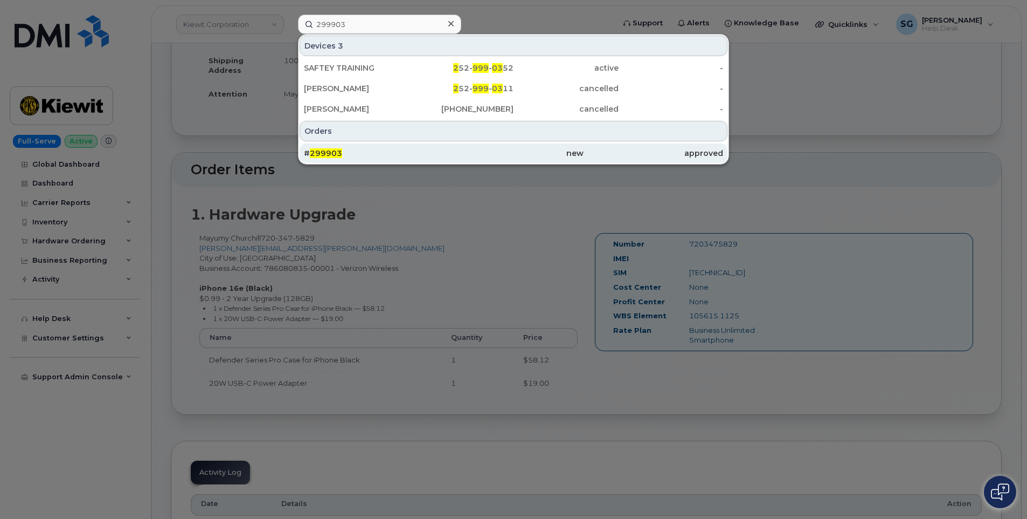
drag, startPoint x: 380, startPoint y: 143, endPoint x: 423, endPoint y: 148, distance: 42.9
click at [380, 143] on div "# 299903 new approved" at bounding box center [514, 153] width 430 height 22
click at [425, 152] on div "# 299903" at bounding box center [374, 153] width 140 height 11
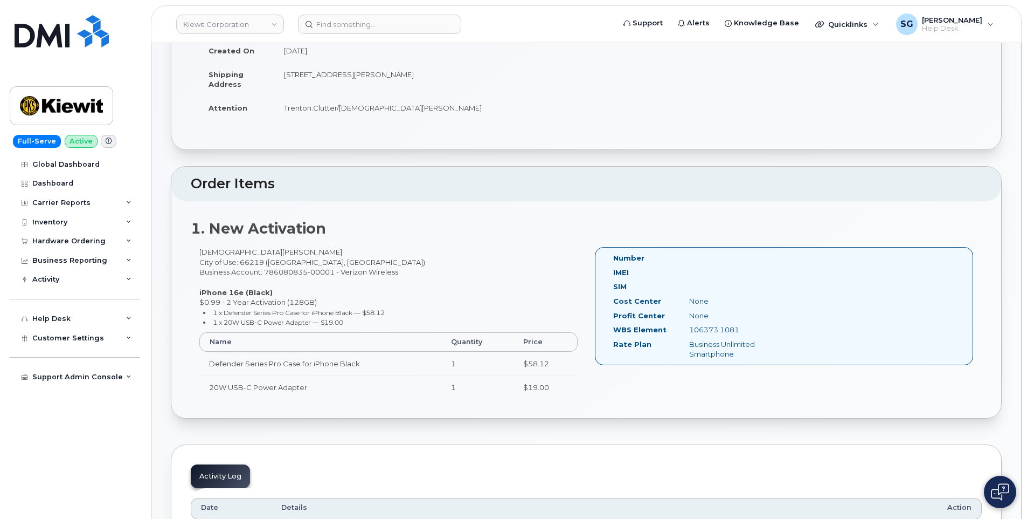
scroll to position [162, 0]
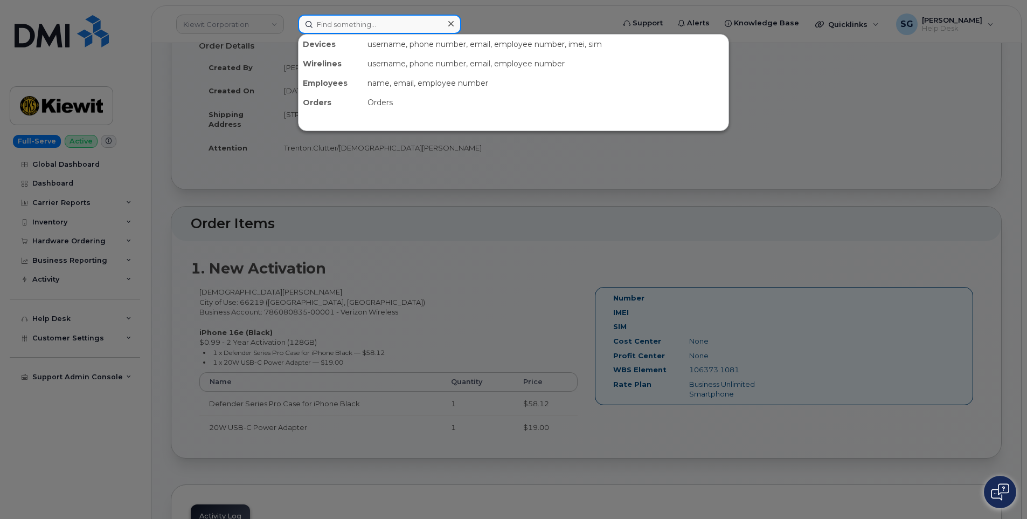
click at [365, 24] on input at bounding box center [379, 24] width 163 height 19
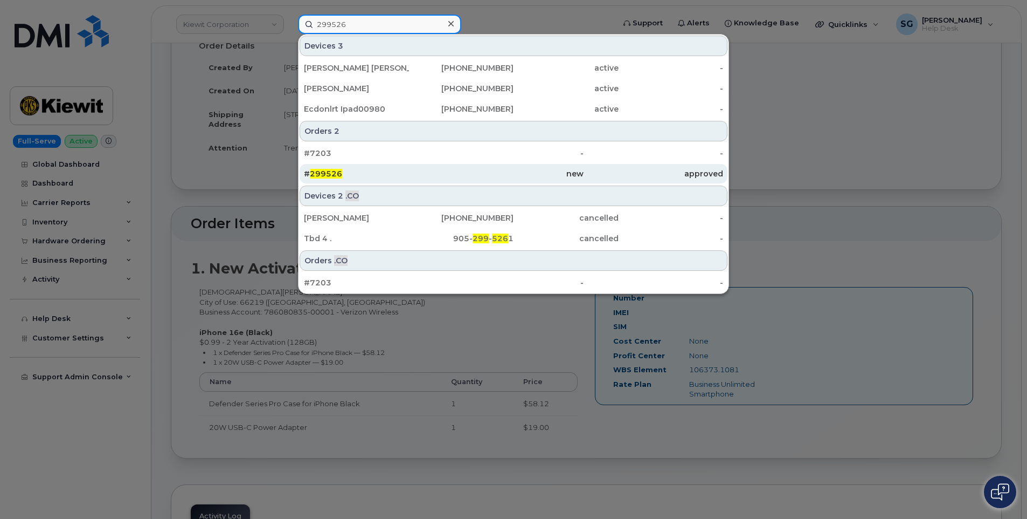
type input "299526"
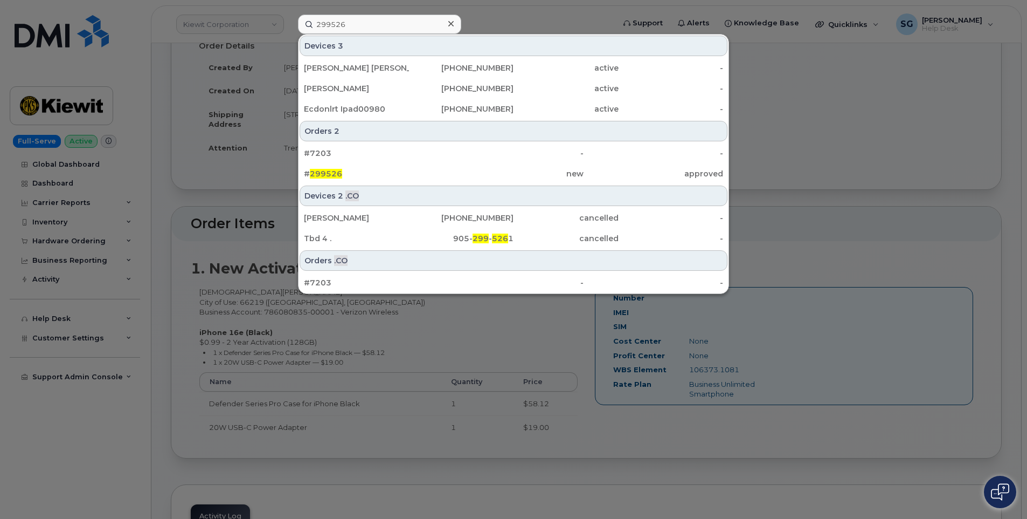
drag, startPoint x: 485, startPoint y: 177, endPoint x: 477, endPoint y: 185, distance: 11.1
click at [485, 178] on div "new" at bounding box center [514, 173] width 140 height 11
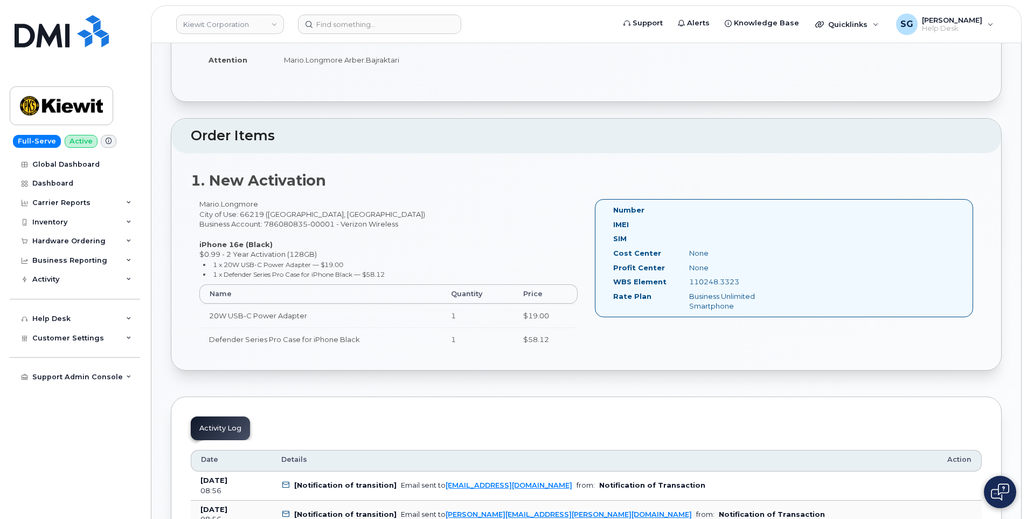
scroll to position [270, 0]
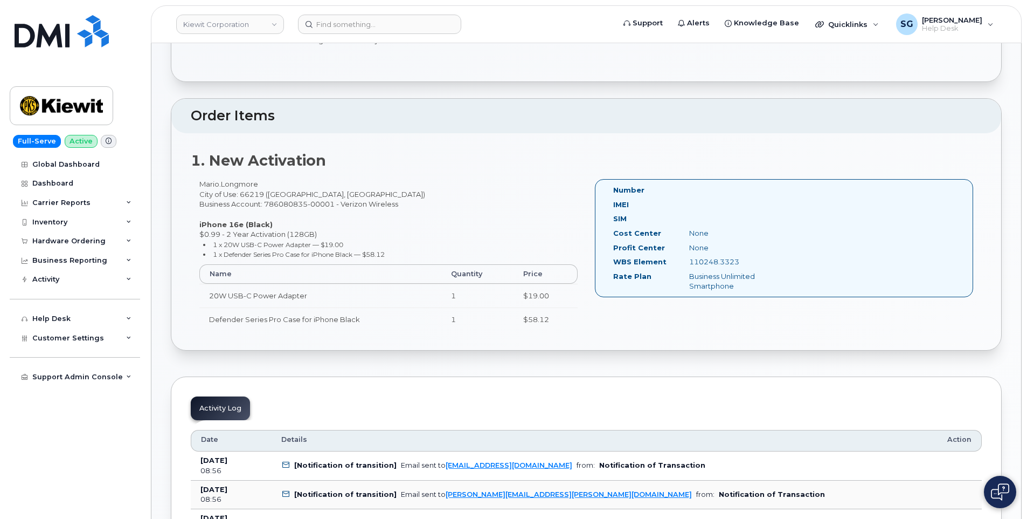
drag, startPoint x: 743, startPoint y: 260, endPoint x: 691, endPoint y: 262, distance: 52.9
click at [691, 262] on div "110248.3323" at bounding box center [734, 262] width 107 height 10
copy div "110248.3323"
click at [349, 26] on input at bounding box center [379, 24] width 163 height 19
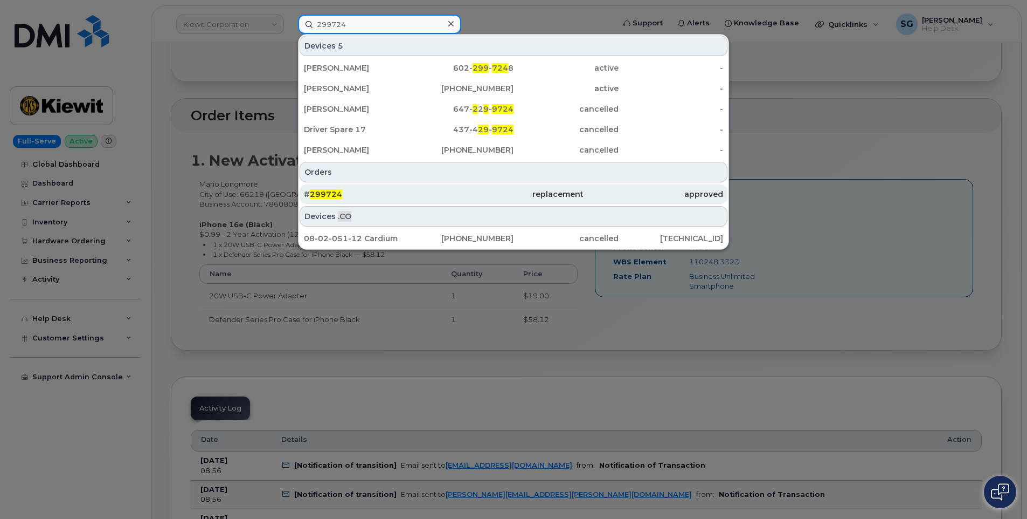
type input "299724"
click at [461, 199] on div "replacement" at bounding box center [514, 194] width 140 height 11
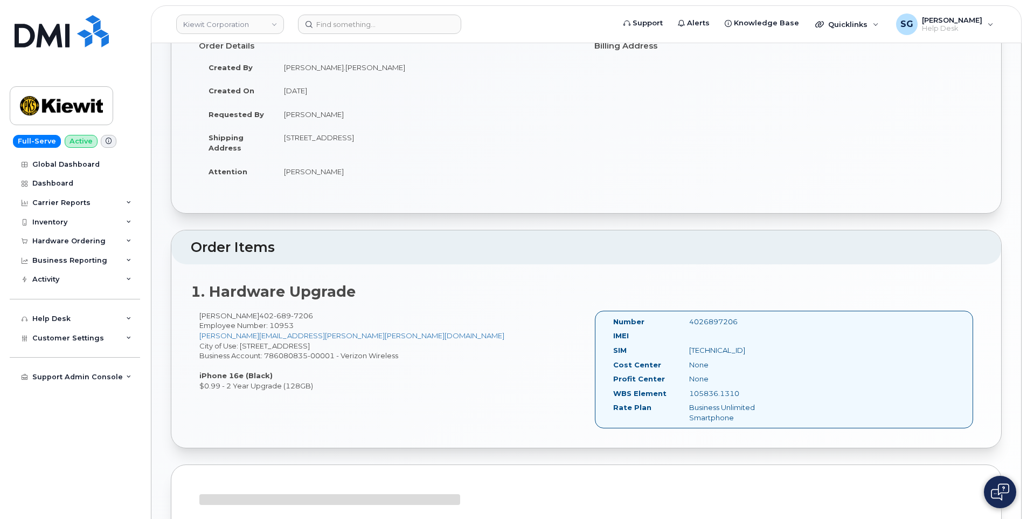
scroll to position [217, 0]
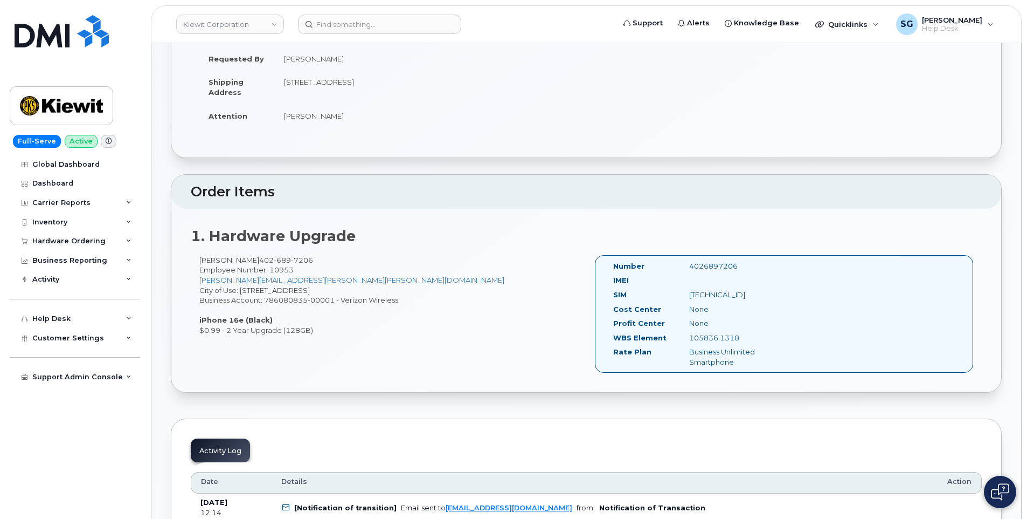
drag, startPoint x: 740, startPoint y: 339, endPoint x: 691, endPoint y: 339, distance: 49.1
click at [691, 339] on div "105836.1310" at bounding box center [734, 338] width 107 height 10
copy div "105836.1310"
drag, startPoint x: 249, startPoint y: 260, endPoint x: 199, endPoint y: 261, distance: 49.6
click at [199, 261] on div "Scott Pistorius 402 689 7206 Employee Number: 10953 SCOTT.PISTORIUS@KIEWIT.COM …" at bounding box center [389, 295] width 396 height 80
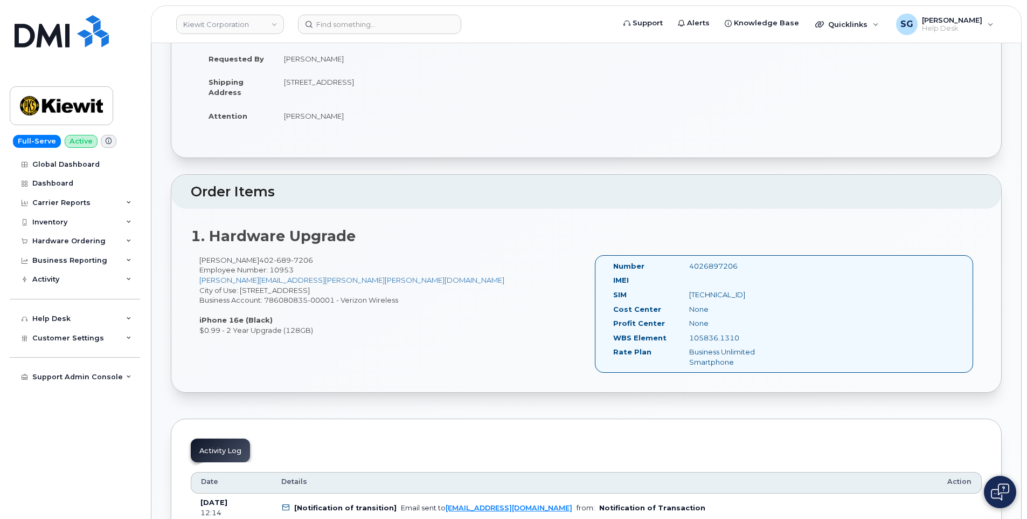
copy div "Scott Pistorius"
click at [338, 27] on input at bounding box center [379, 24] width 163 height 19
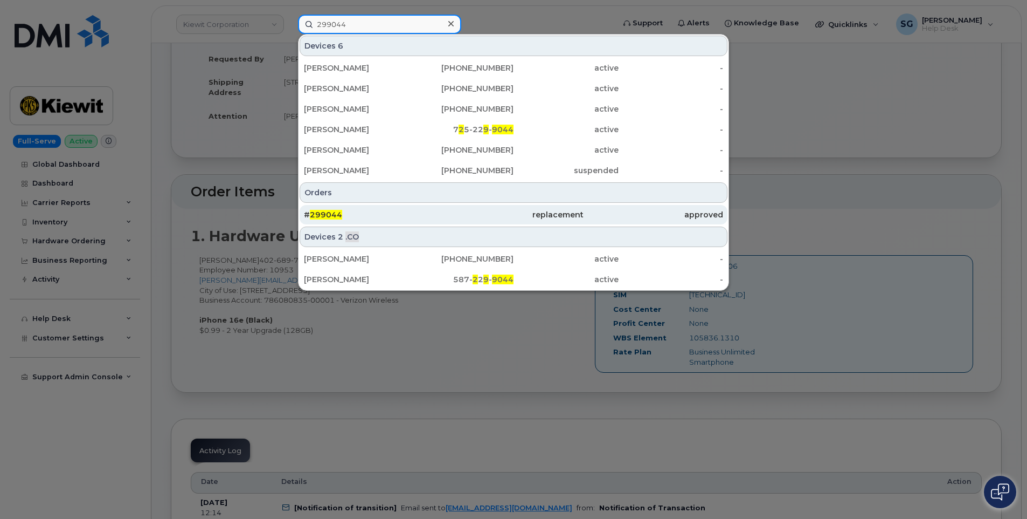
type input "299044"
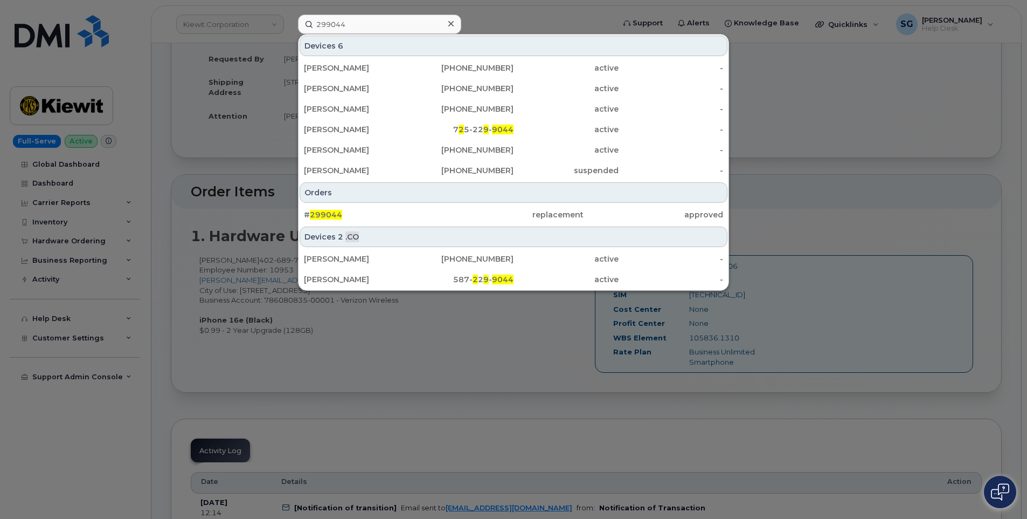
drag, startPoint x: 399, startPoint y: 217, endPoint x: 1014, endPoint y: 273, distance: 617.1
click at [399, 217] on div "# 299044" at bounding box center [374, 214] width 140 height 11
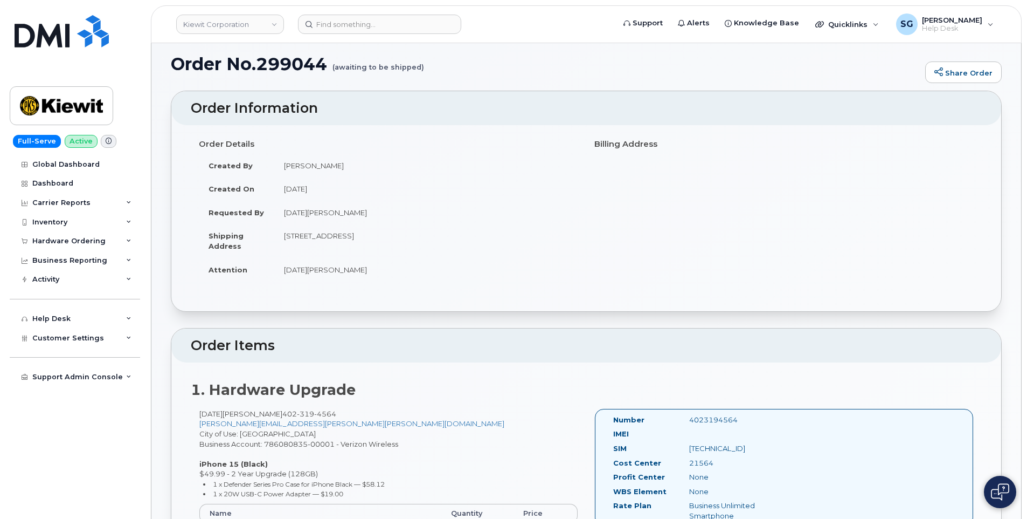
scroll to position [162, 0]
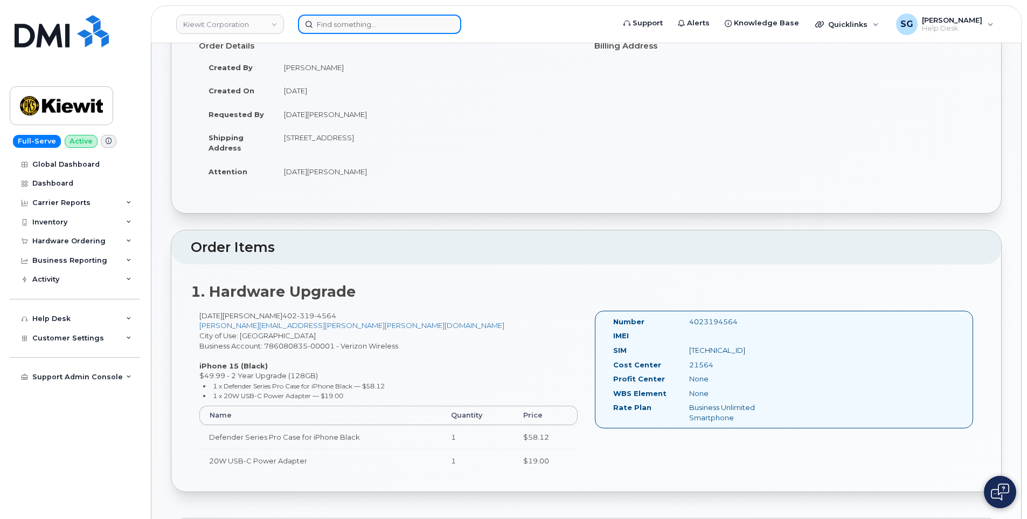
click at [337, 21] on input at bounding box center [379, 24] width 163 height 19
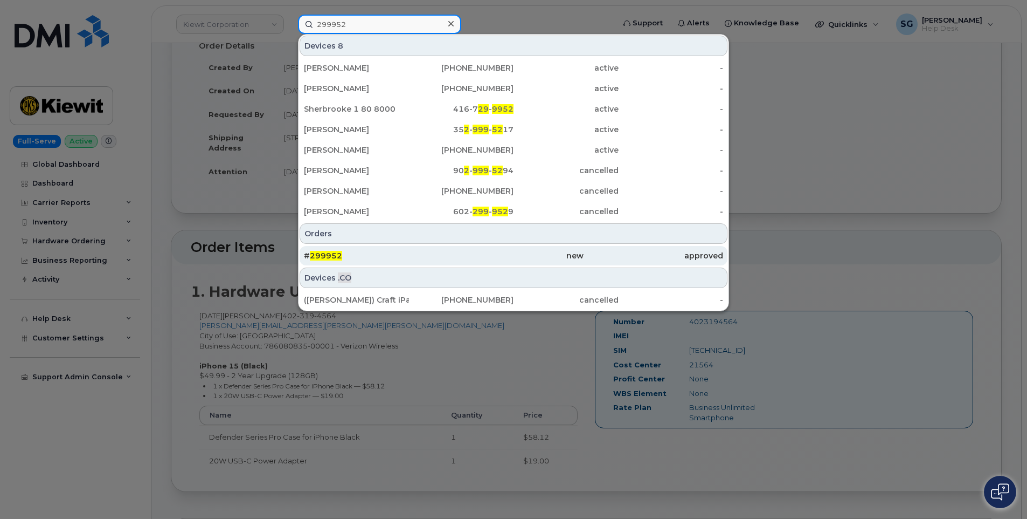
type input "299952"
click at [399, 260] on div "# 299952" at bounding box center [374, 255] width 140 height 11
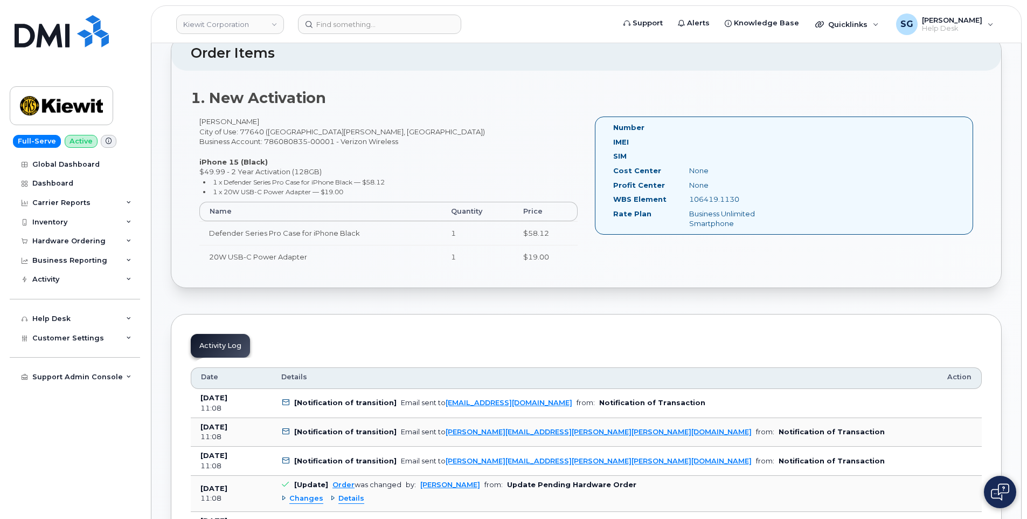
scroll to position [271, 0]
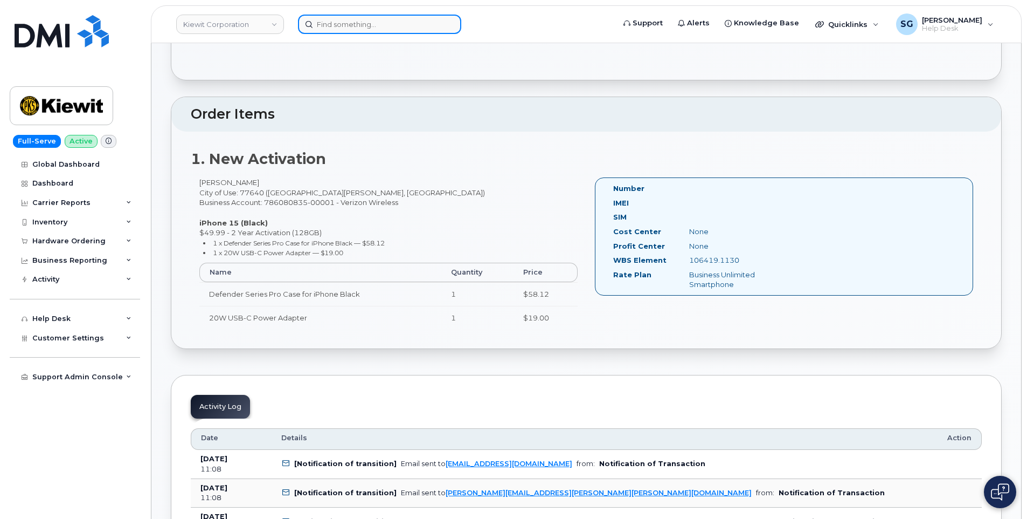
click at [334, 26] on input at bounding box center [379, 24] width 163 height 19
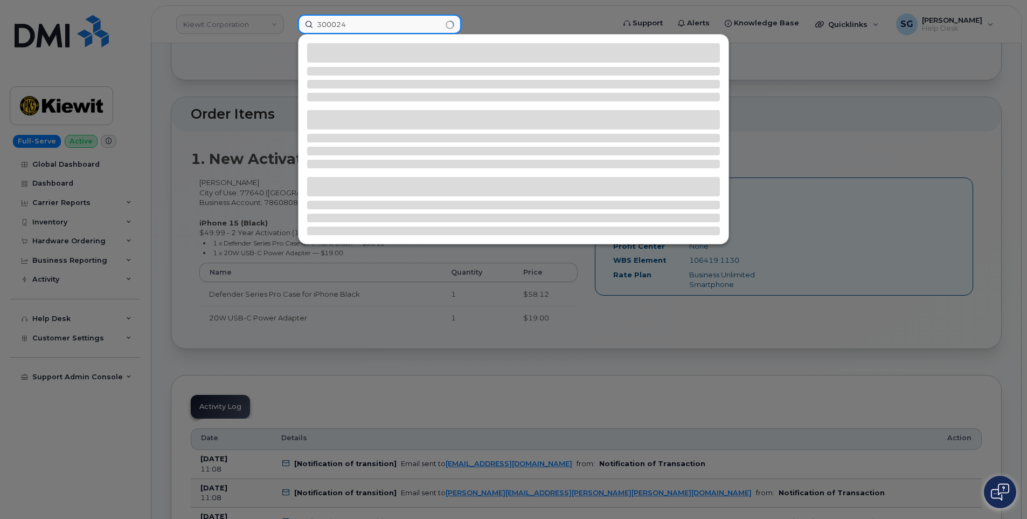
type input "300024"
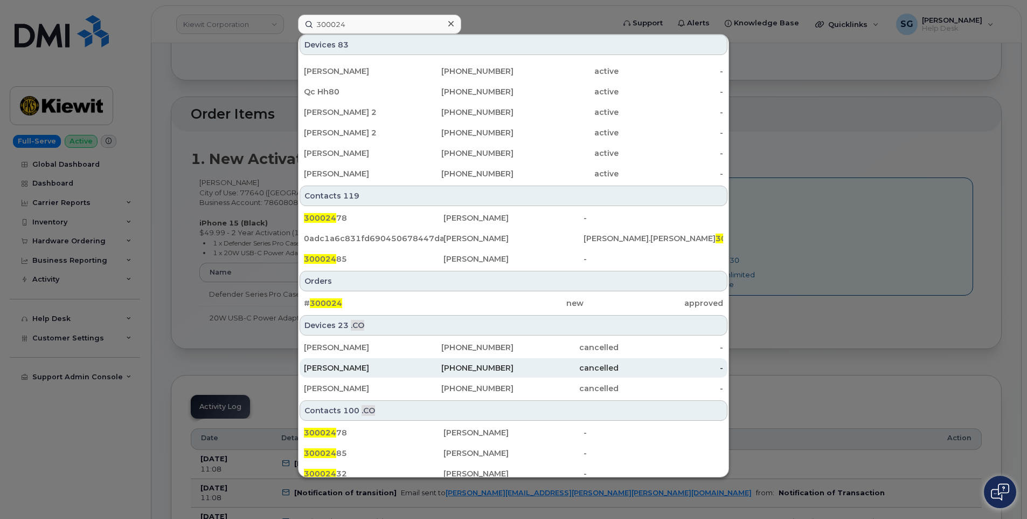
scroll to position [291, 0]
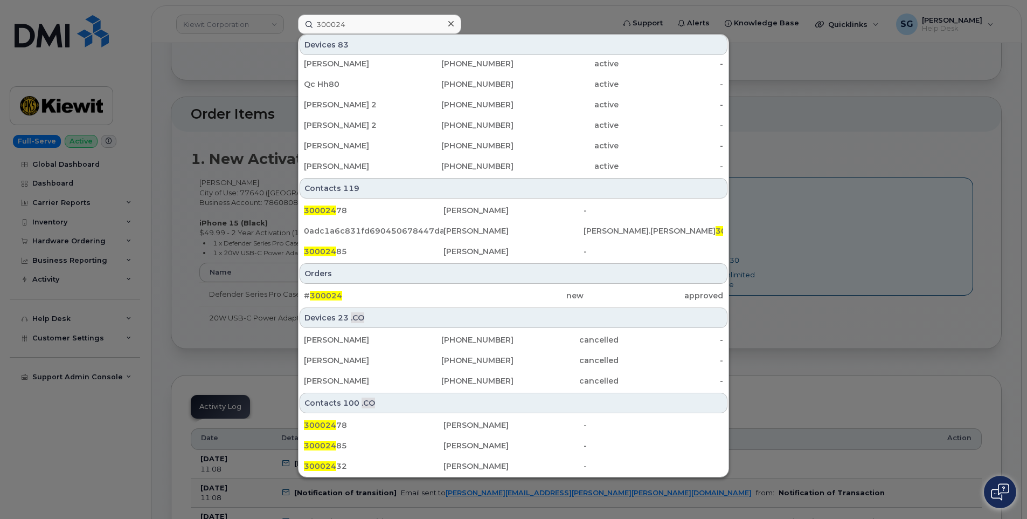
drag, startPoint x: 418, startPoint y: 300, endPoint x: 943, endPoint y: 348, distance: 527.2
click at [418, 300] on div "# 300024" at bounding box center [374, 295] width 140 height 11
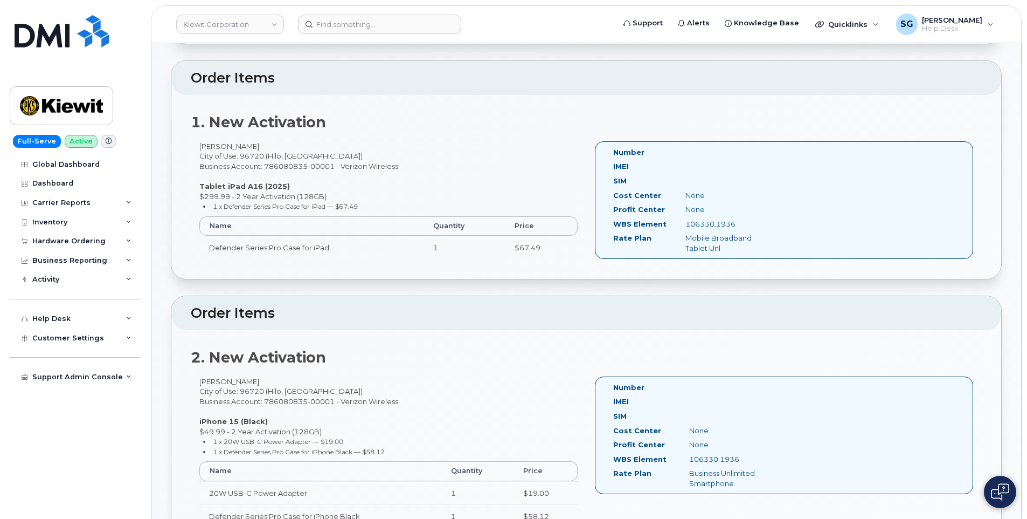
scroll to position [377, 0]
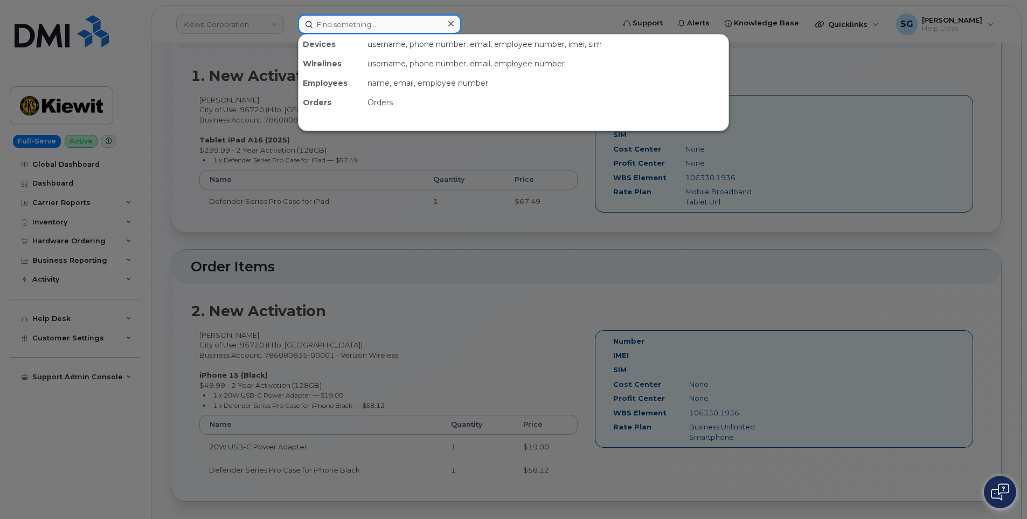
click at [371, 25] on input at bounding box center [379, 24] width 163 height 19
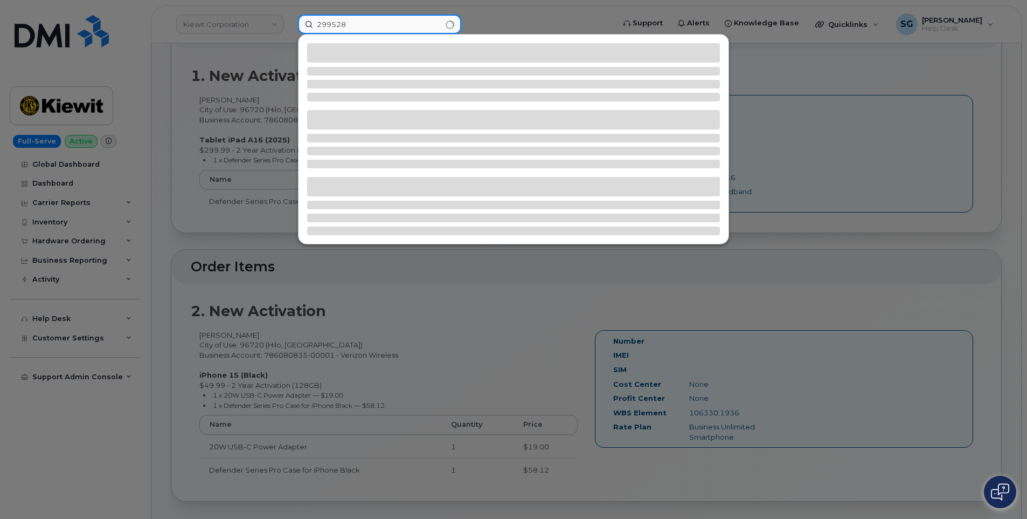
type input "299528"
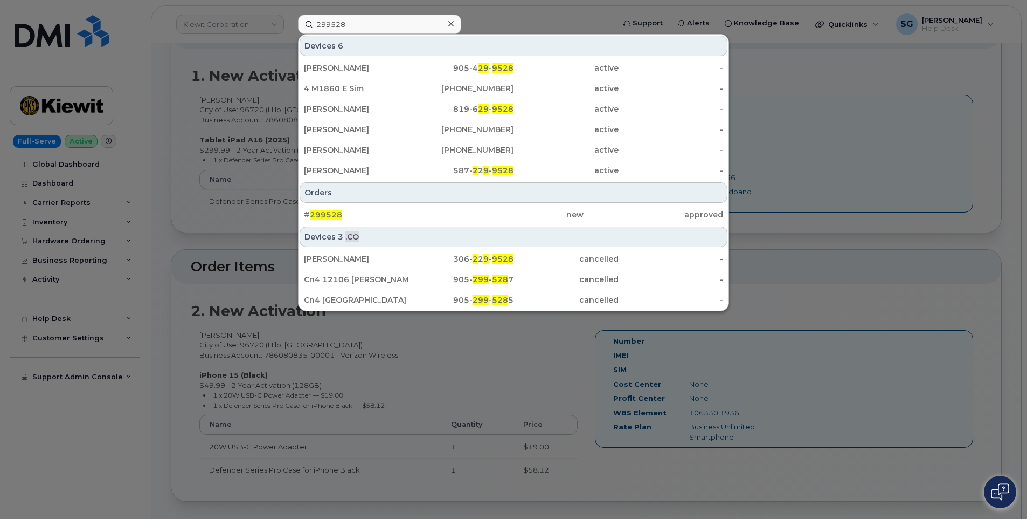
click at [471, 215] on div "new" at bounding box center [514, 214] width 140 height 11
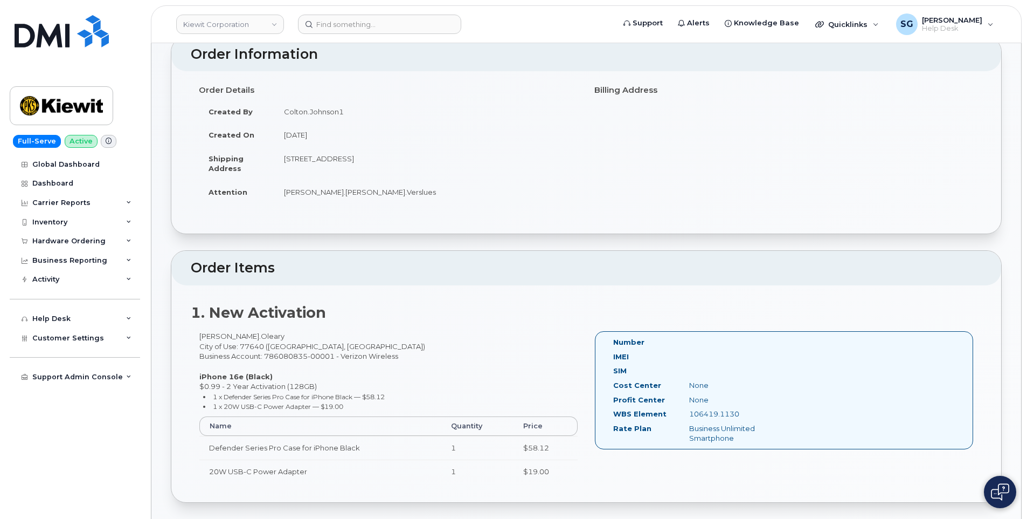
scroll to position [216, 0]
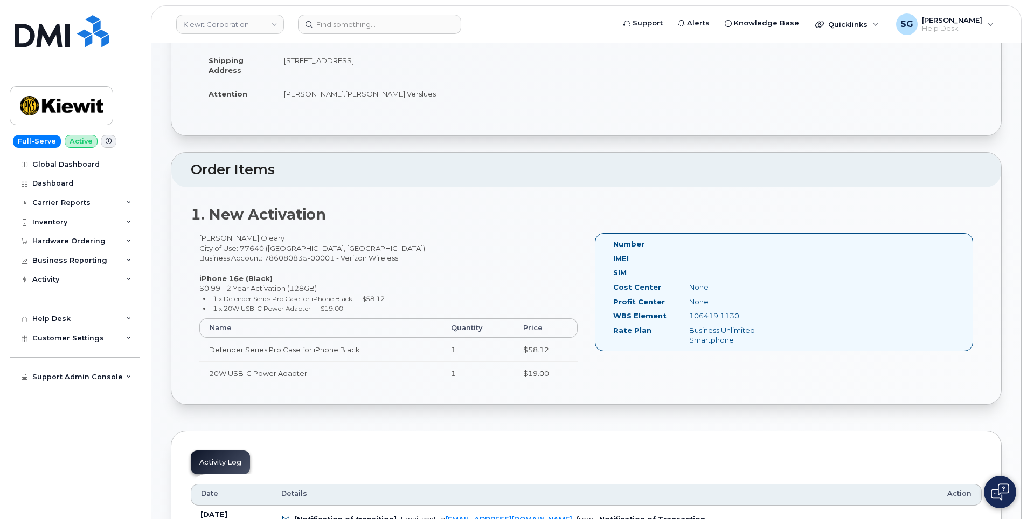
drag, startPoint x: 743, startPoint y: 316, endPoint x: 691, endPoint y: 317, distance: 52.8
click at [691, 317] on div "106419.1130" at bounding box center [734, 315] width 107 height 10
drag, startPoint x: 691, startPoint y: 317, endPoint x: 697, endPoint y: 317, distance: 6.5
copy div "106419.1130"
drag, startPoint x: 233, startPoint y: 240, endPoint x: 219, endPoint y: 240, distance: 14.0
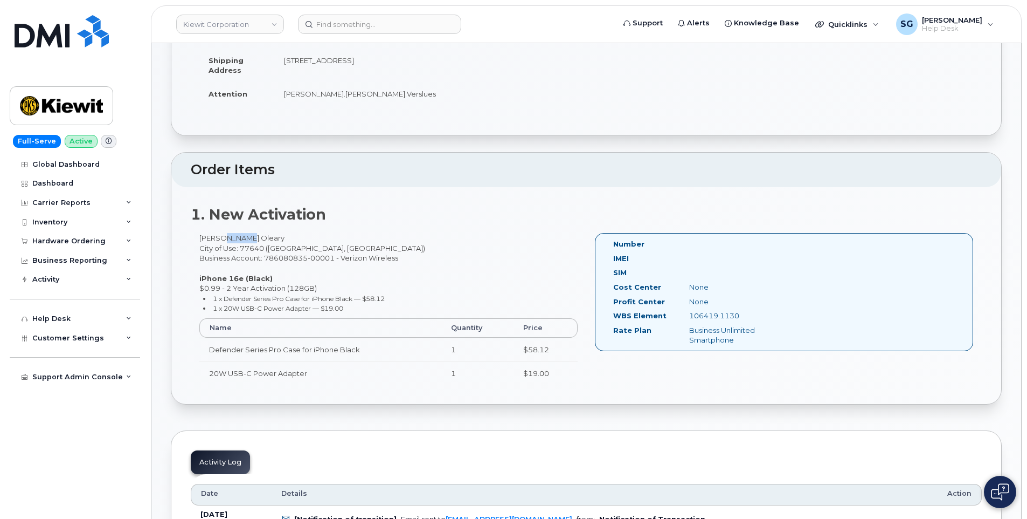
click at [219, 240] on div "[PERSON_NAME].Oleary City of Use: 77640 ([GEOGRAPHIC_DATA], [GEOGRAPHIC_DATA]) …" at bounding box center [389, 313] width 396 height 161
drag, startPoint x: 219, startPoint y: 240, endPoint x: 202, endPoint y: 240, distance: 17.8
click at [202, 240] on div "[PERSON_NAME].Oleary City of Use: 77640 ([GEOGRAPHIC_DATA], [GEOGRAPHIC_DATA]) …" at bounding box center [389, 313] width 396 height 161
drag, startPoint x: 202, startPoint y: 240, endPoint x: 213, endPoint y: 238, distance: 12.1
copy div "[PERSON_NAME].Oleary"
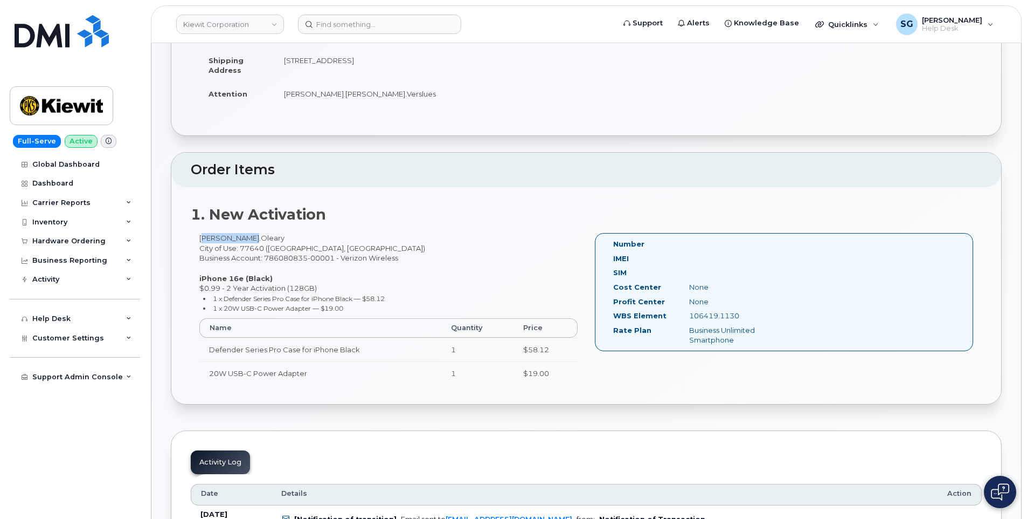
drag, startPoint x: 724, startPoint y: 316, endPoint x: 689, endPoint y: 317, distance: 34.5
click at [689, 317] on div "106419.1130" at bounding box center [734, 315] width 107 height 10
drag, startPoint x: 689, startPoint y: 317, endPoint x: 697, endPoint y: 316, distance: 7.6
copy div "106419.1130"
drag, startPoint x: 732, startPoint y: 235, endPoint x: 706, endPoint y: 253, distance: 31.7
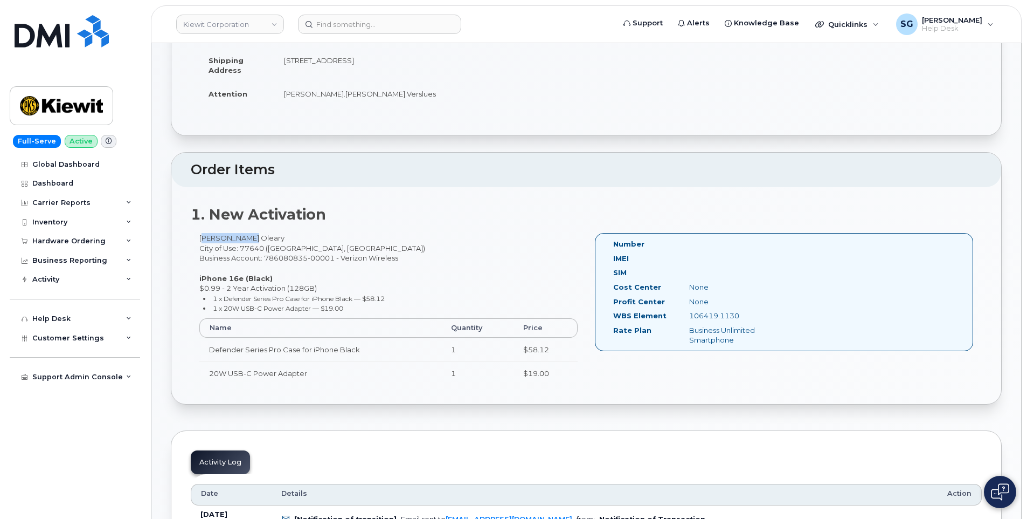
click at [732, 235] on div "Number IMEI SIM Cost Center None Profit Center None WBS Element 106419.1130 Rat…" at bounding box center [784, 292] width 378 height 118
drag, startPoint x: 738, startPoint y: 316, endPoint x: 693, endPoint y: 315, distance: 45.3
click at [691, 316] on div "106419.1130" at bounding box center [734, 315] width 107 height 10
copy div "106419.1130"
click at [402, 21] on input at bounding box center [379, 24] width 163 height 19
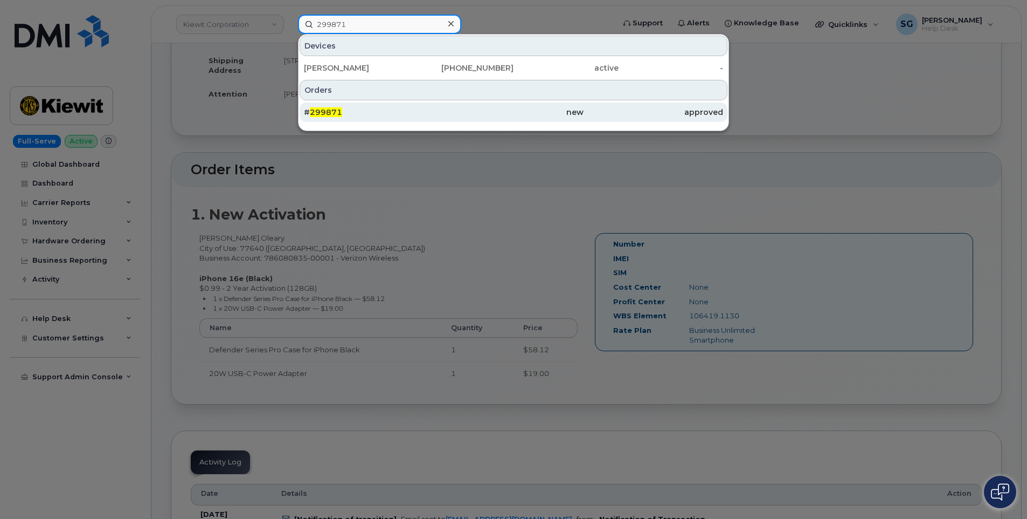
type input "299871"
click at [386, 114] on div "# 299871" at bounding box center [374, 112] width 140 height 11
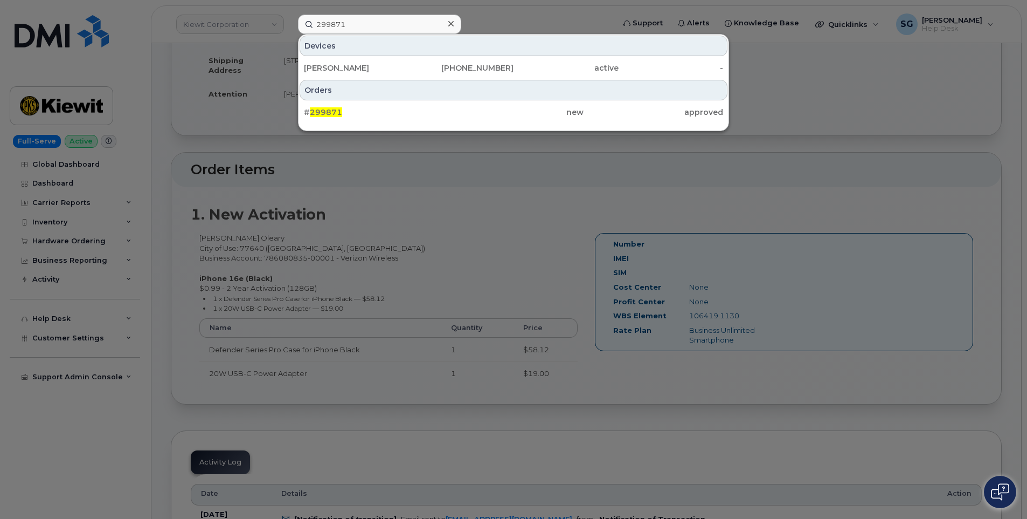
click at [425, 111] on div "# 299871" at bounding box center [374, 112] width 140 height 11
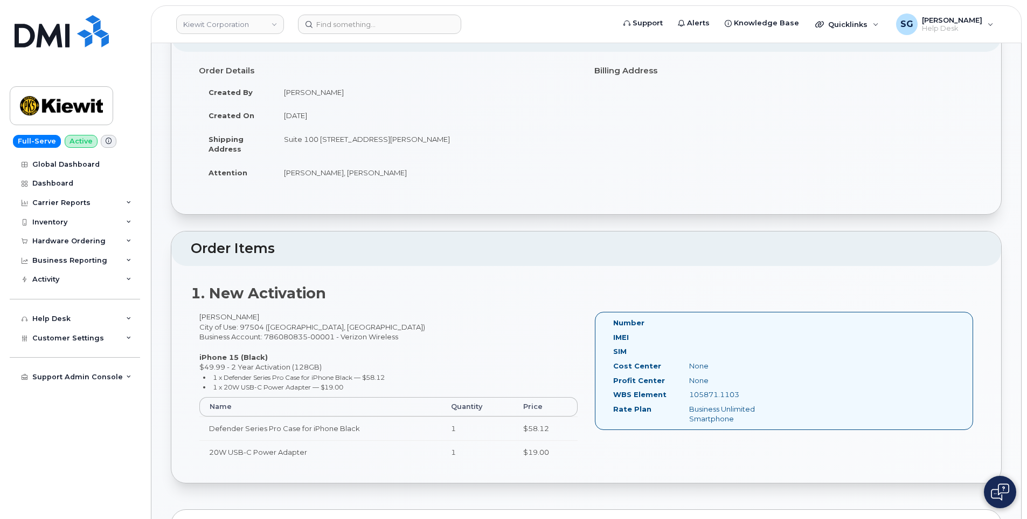
scroll to position [216, 0]
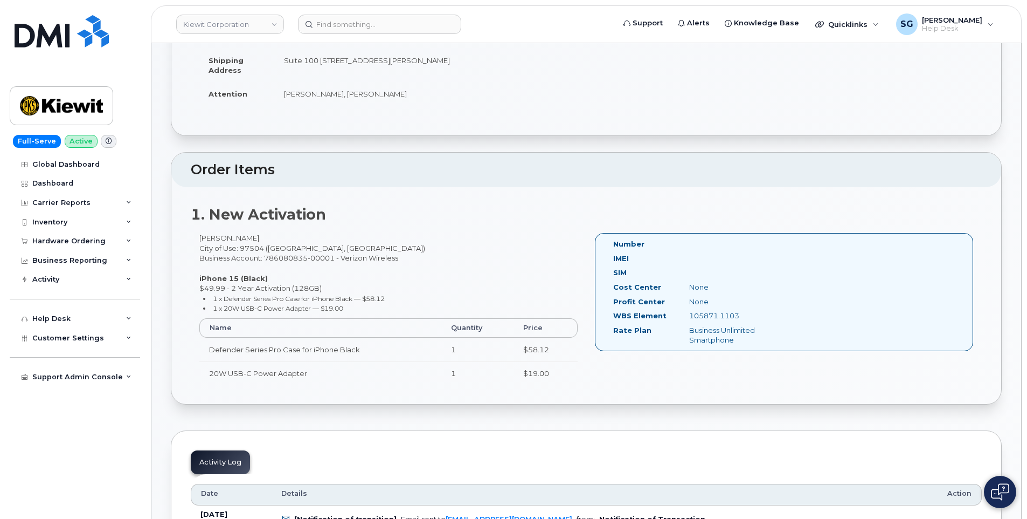
drag, startPoint x: 738, startPoint y: 317, endPoint x: 693, endPoint y: 316, distance: 45.3
click at [691, 317] on div "105871.1103" at bounding box center [734, 315] width 107 height 10
drag, startPoint x: 693, startPoint y: 316, endPoint x: 700, endPoint y: 315, distance: 7.1
click at [351, 24] on input at bounding box center [379, 24] width 163 height 19
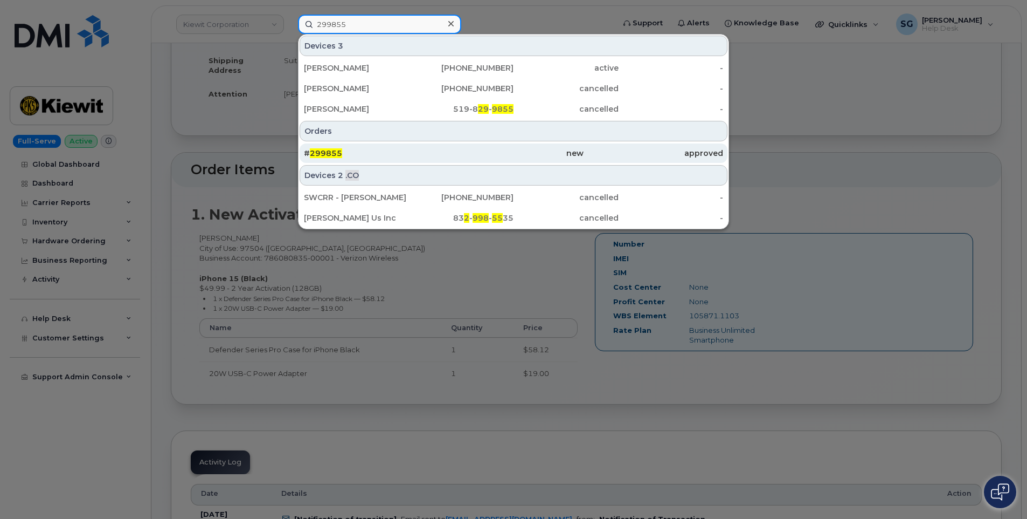
type input "299855"
click at [388, 154] on div "# 299855" at bounding box center [374, 153] width 140 height 11
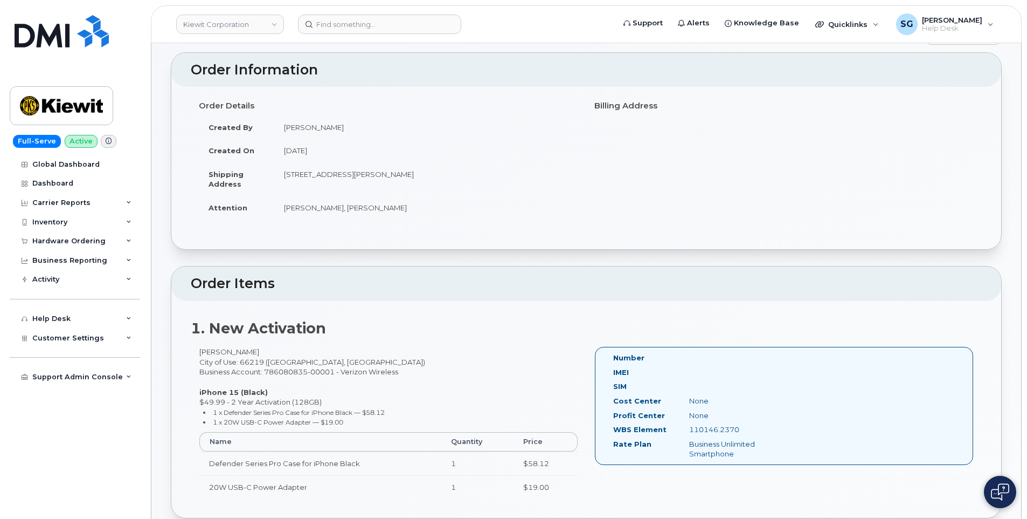
scroll to position [270, 0]
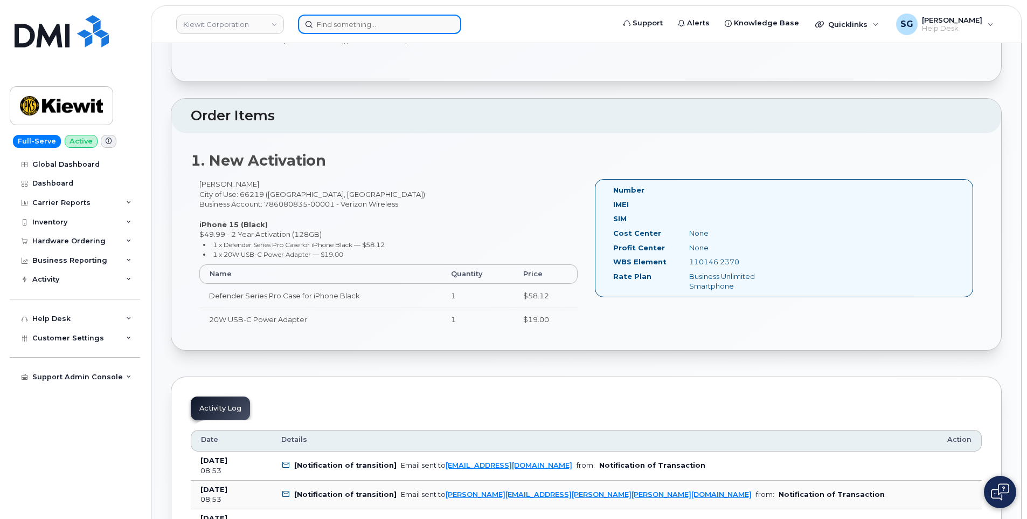
click at [347, 22] on input at bounding box center [379, 24] width 163 height 19
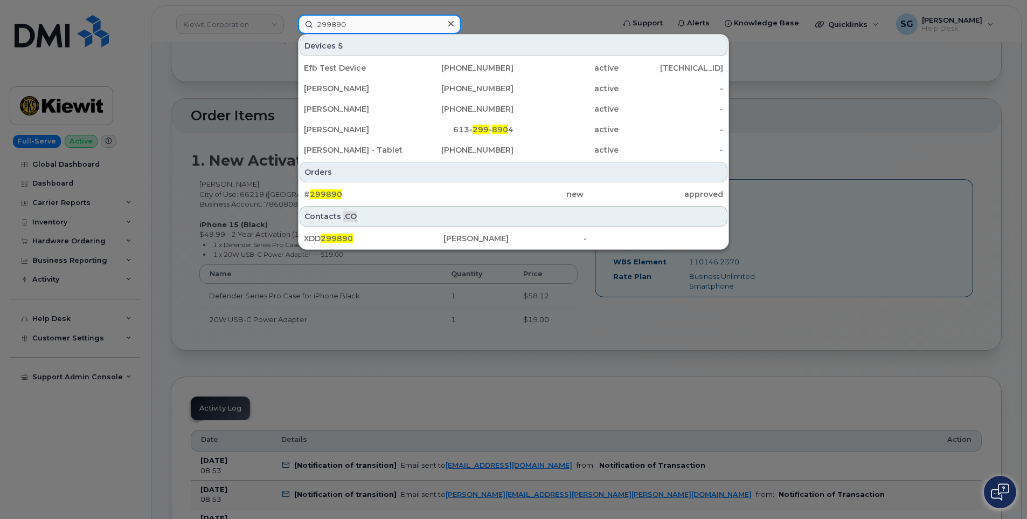
type input "299890"
click at [445, 194] on div "new" at bounding box center [514, 194] width 140 height 11
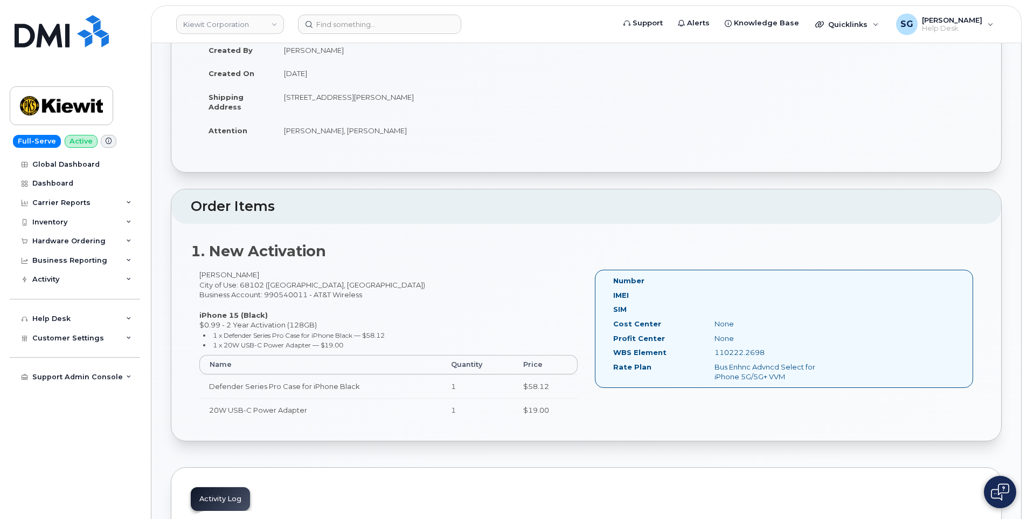
scroll to position [216, 0]
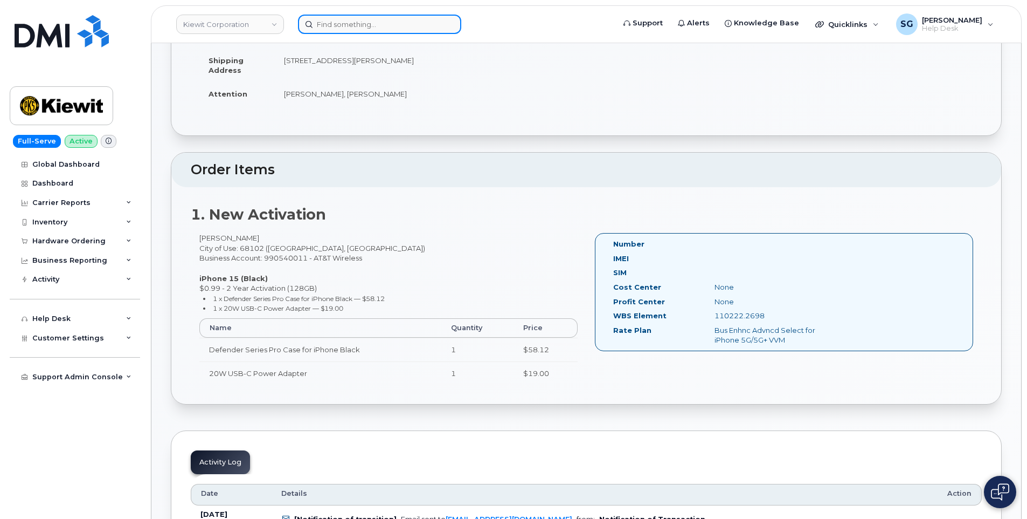
click at [350, 22] on input at bounding box center [379, 24] width 163 height 19
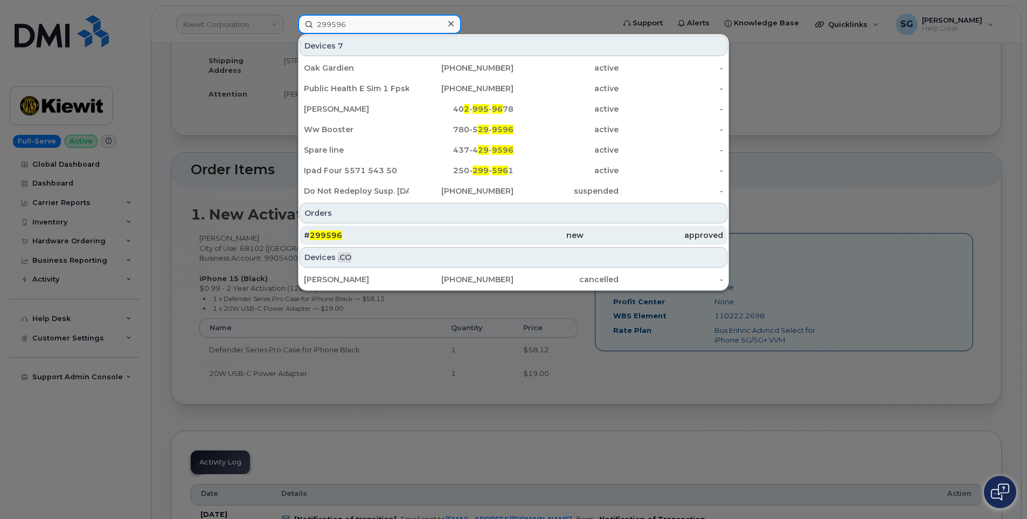
type input "299596"
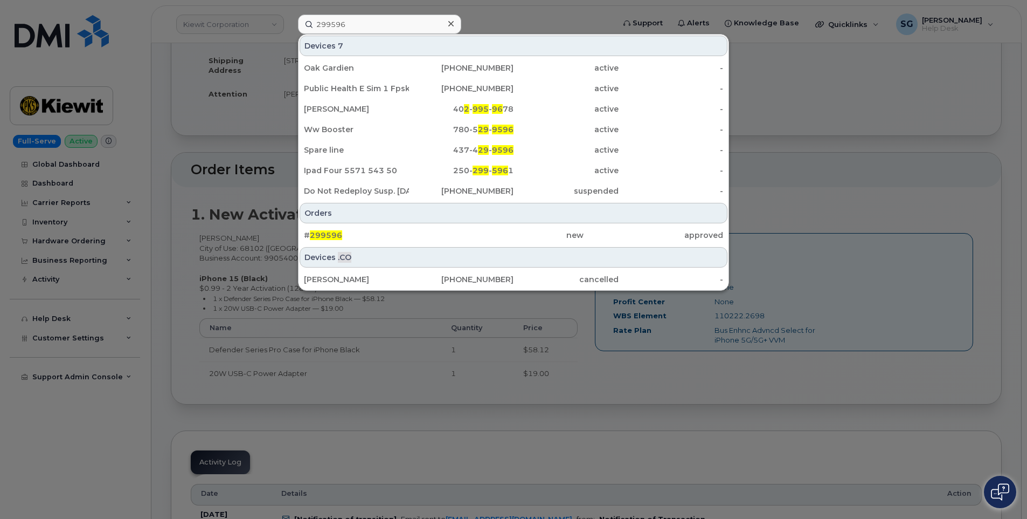
drag, startPoint x: 485, startPoint y: 238, endPoint x: 986, endPoint y: 281, distance: 503.2
click at [485, 238] on div "new" at bounding box center [514, 235] width 140 height 11
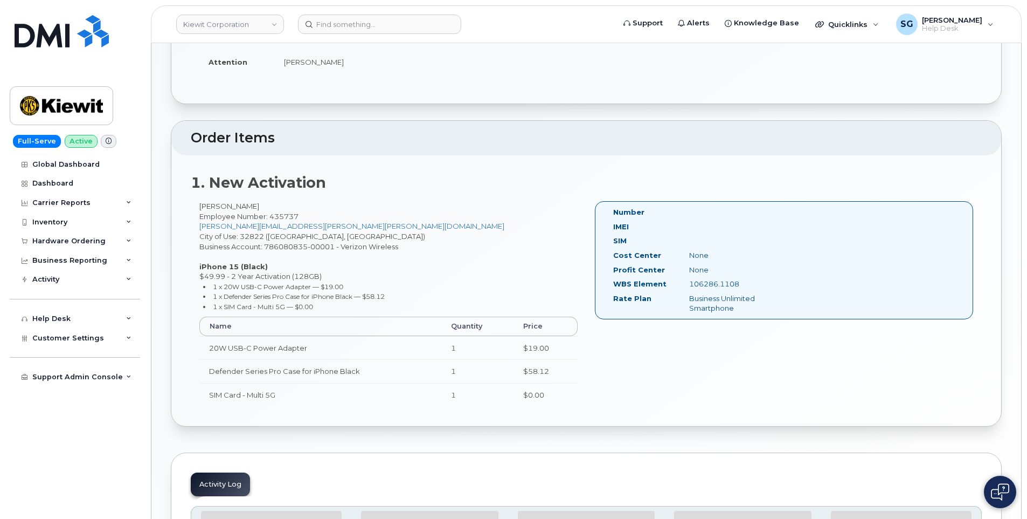
scroll to position [271, 0]
drag, startPoint x: 724, startPoint y: 284, endPoint x: 691, endPoint y: 286, distance: 34.0
click at [689, 286] on div "106286.1108" at bounding box center [734, 284] width 107 height 10
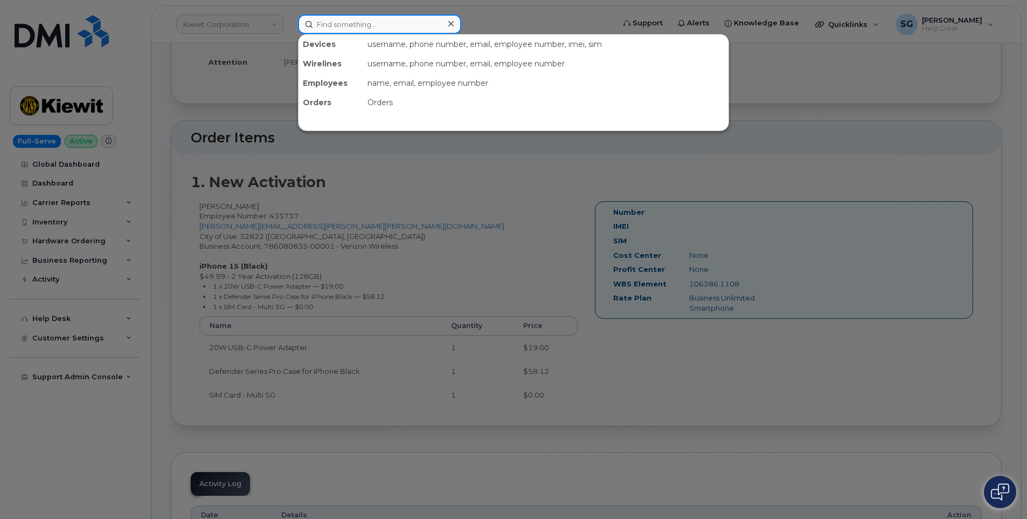
click at [360, 25] on input at bounding box center [379, 24] width 163 height 19
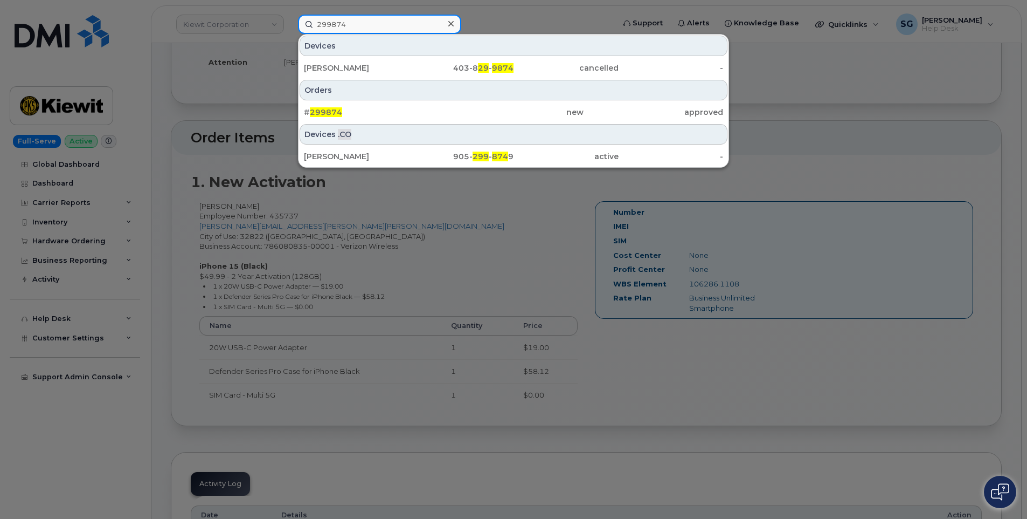
type input "299874"
click at [384, 109] on div "# 299874" at bounding box center [374, 112] width 140 height 11
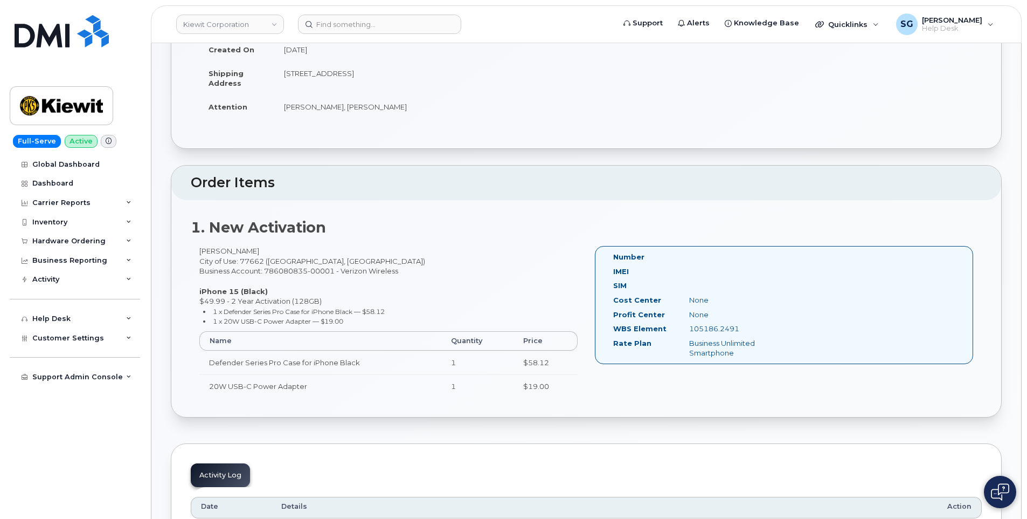
scroll to position [216, 0]
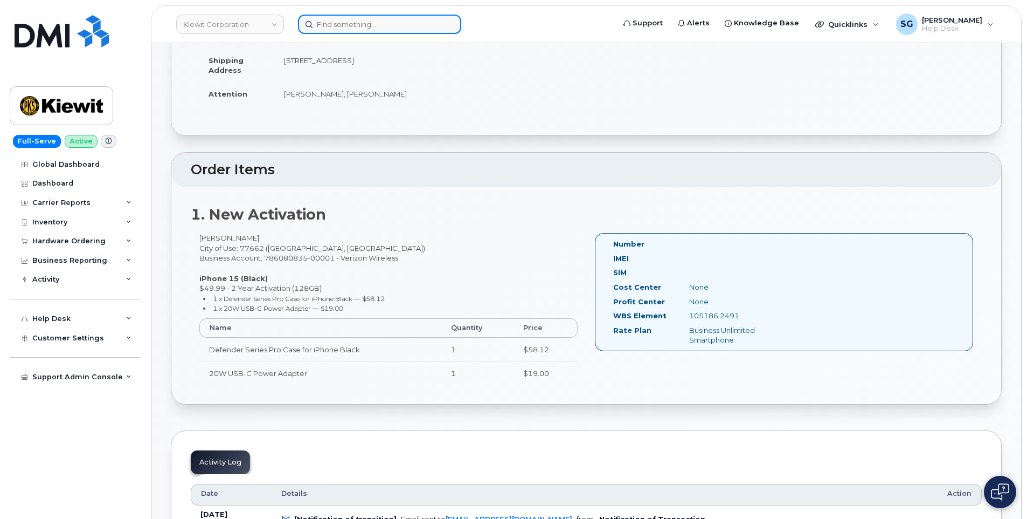
click at [365, 30] on input at bounding box center [379, 24] width 163 height 19
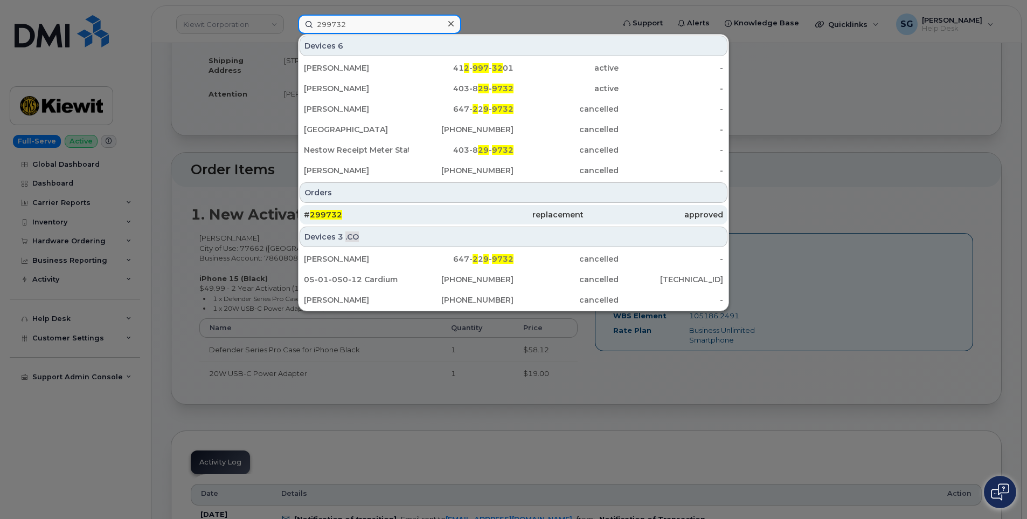
type input "299732"
click at [348, 222] on div "# 299732" at bounding box center [374, 214] width 140 height 19
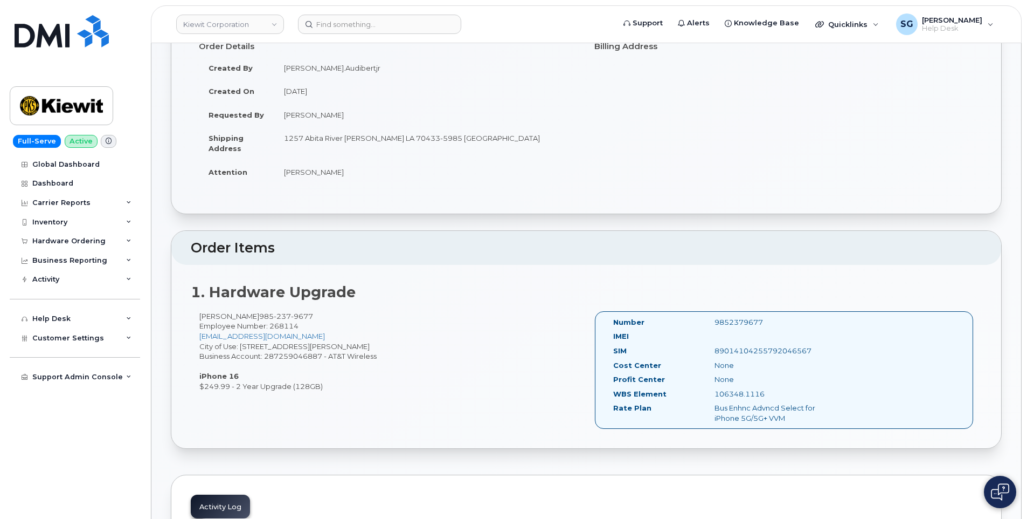
scroll to position [162, 0]
drag, startPoint x: 775, startPoint y: 393, endPoint x: 716, endPoint y: 393, distance: 58.8
click at [716, 393] on div "106348.1116" at bounding box center [778, 393] width 142 height 10
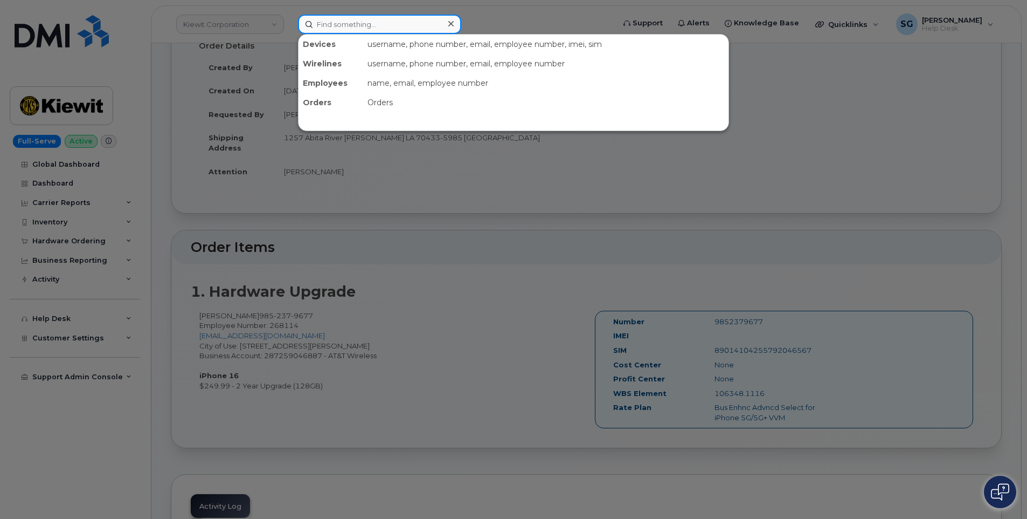
click at [345, 23] on input at bounding box center [379, 24] width 163 height 19
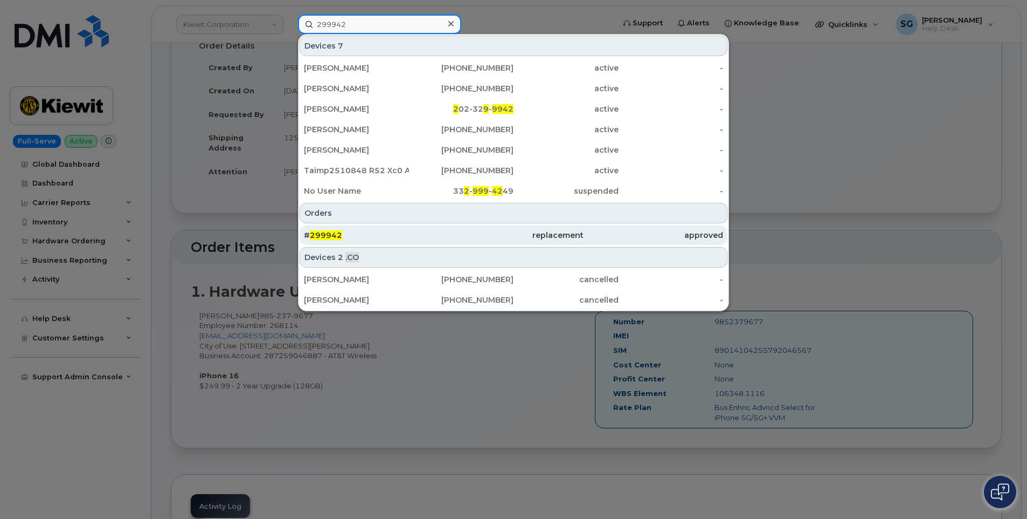
type input "299942"
click at [387, 239] on div "# 299942" at bounding box center [374, 235] width 140 height 11
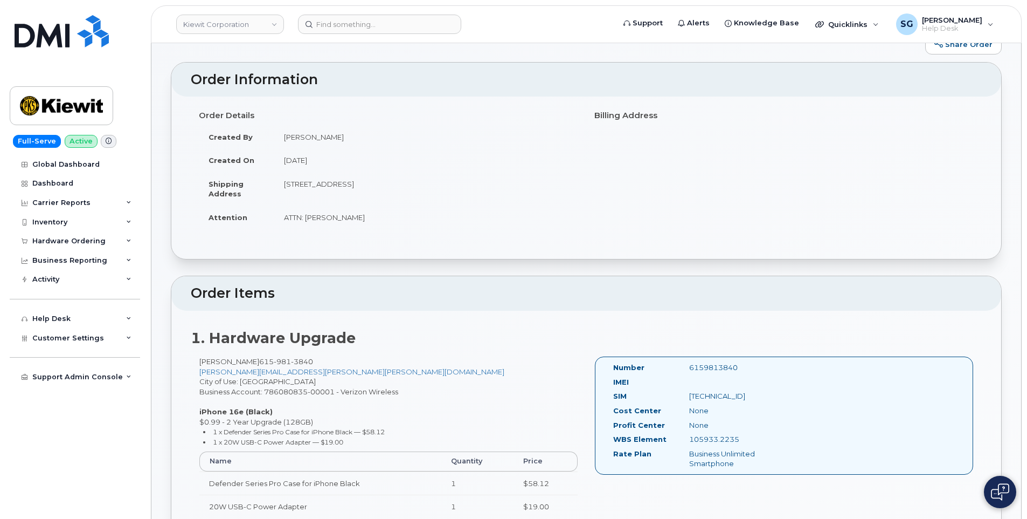
scroll to position [270, 0]
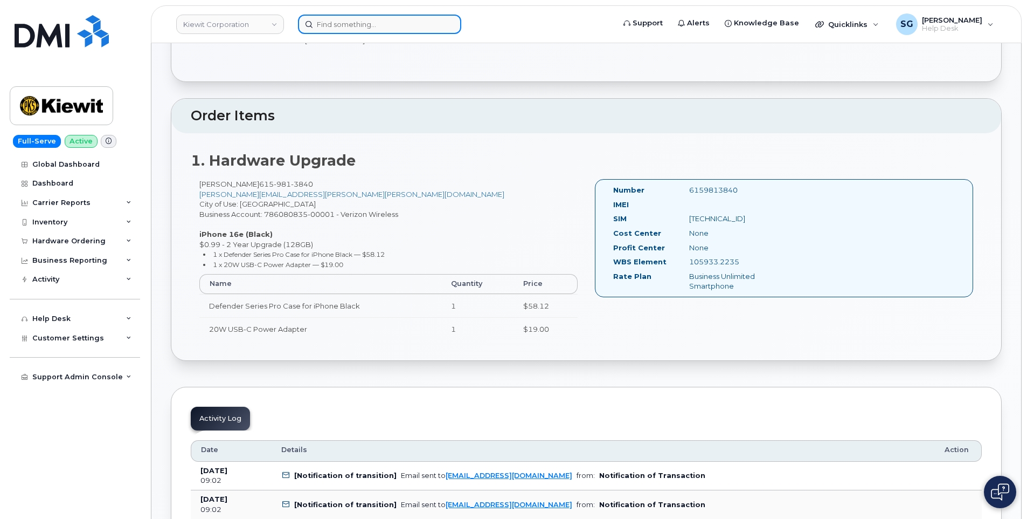
click at [367, 29] on input at bounding box center [379, 24] width 163 height 19
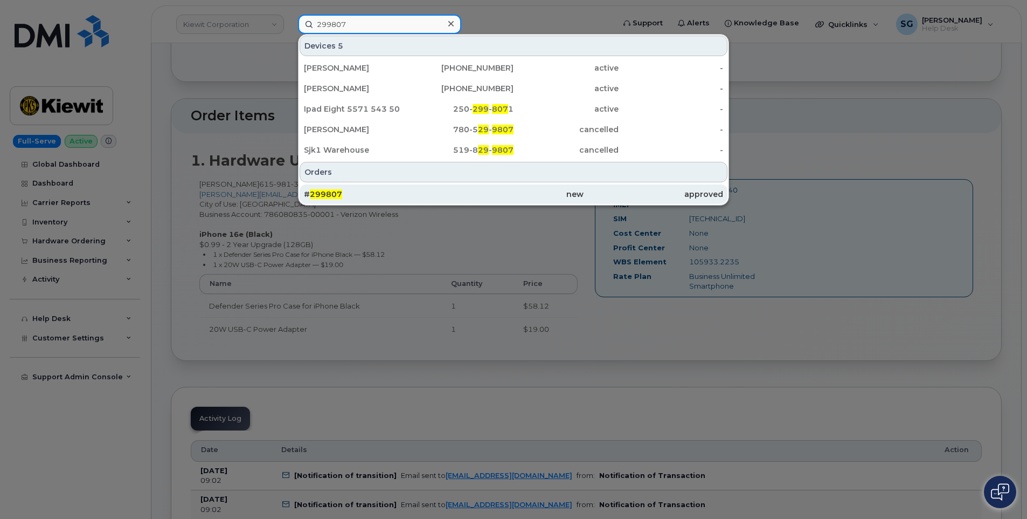
type input "299807"
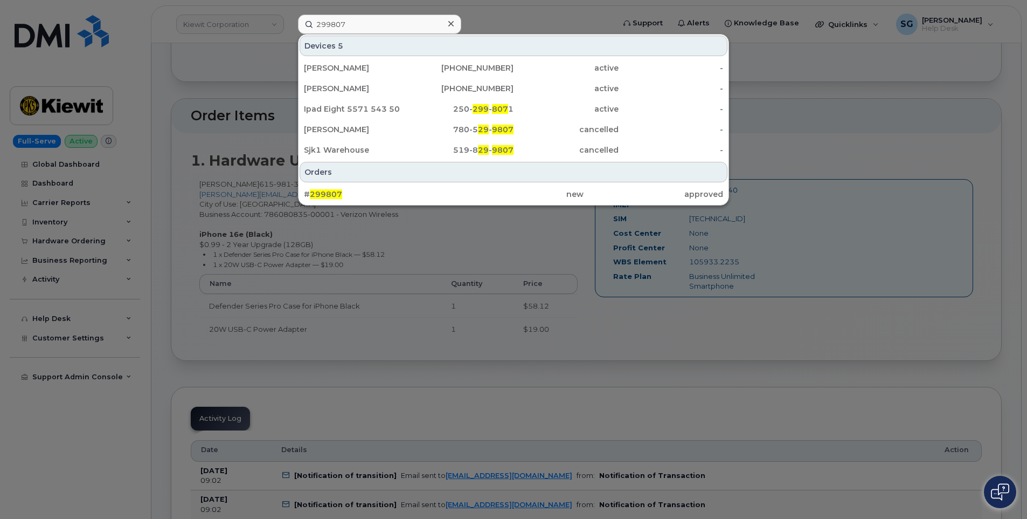
drag, startPoint x: 455, startPoint y: 186, endPoint x: 452, endPoint y: 207, distance: 21.3
click at [455, 186] on div "new" at bounding box center [514, 193] width 140 height 19
